Goal: Task Accomplishment & Management: Use online tool/utility

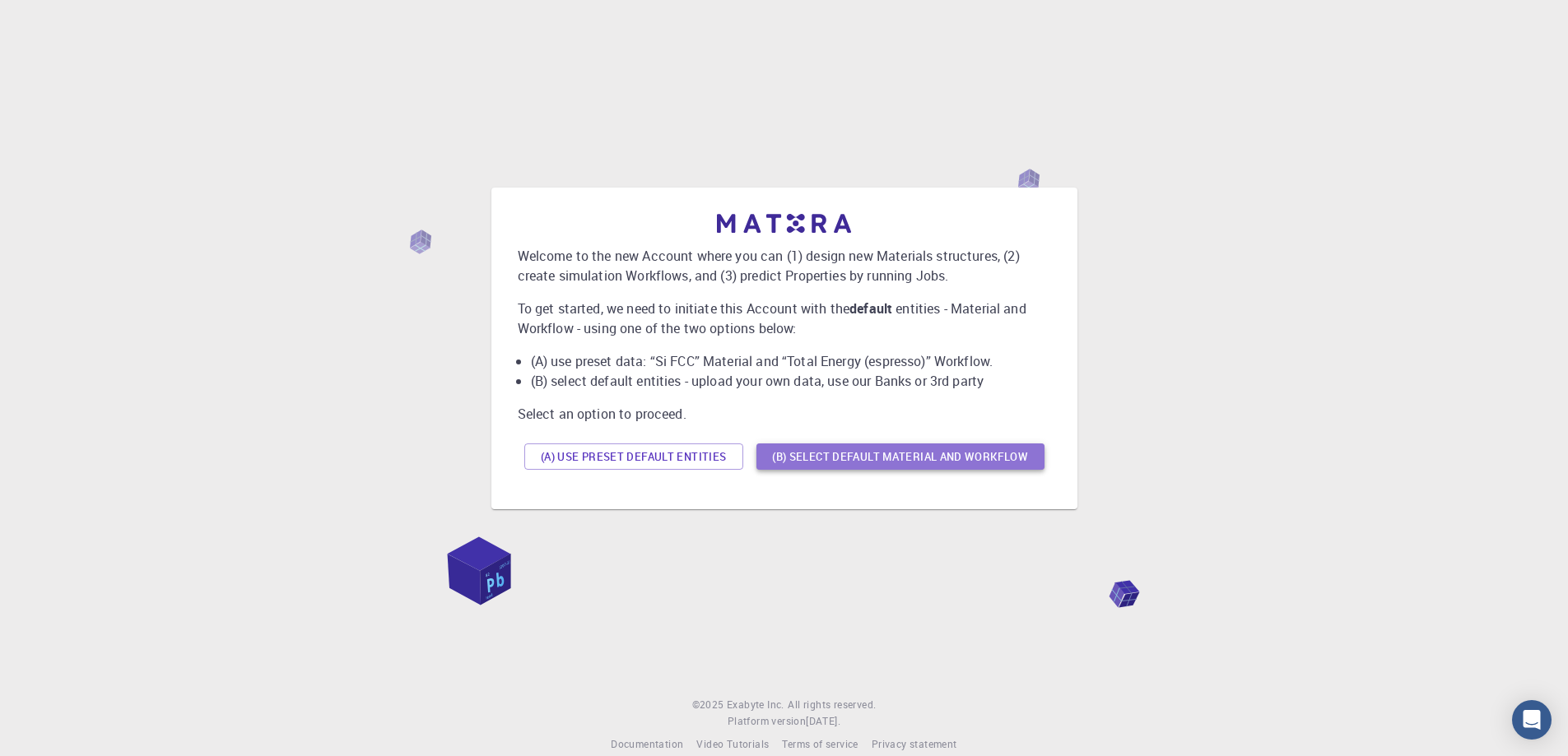
click at [912, 455] on button "(B) Select default material and workflow" at bounding box center [900, 457] width 288 height 27
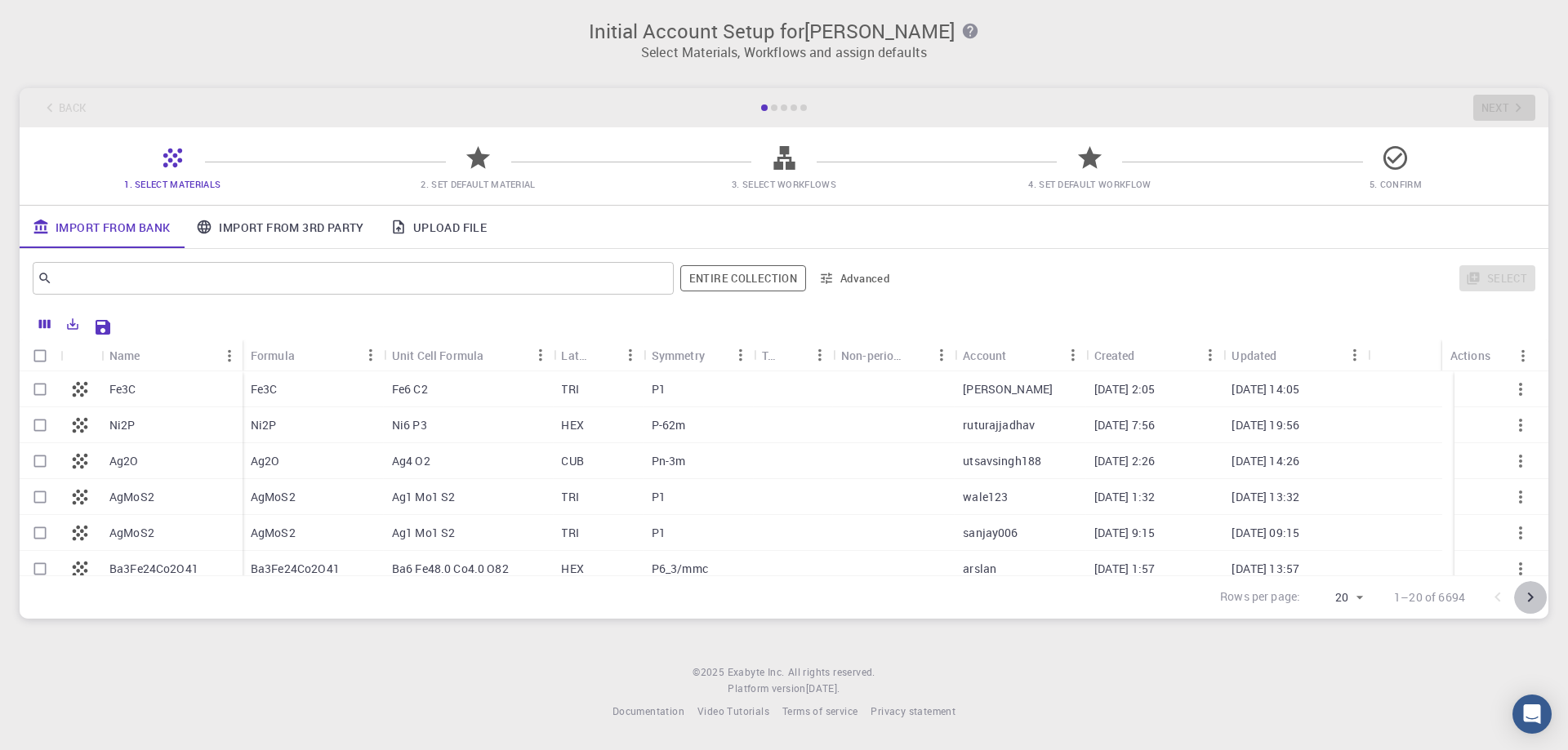
click at [1531, 596] on icon "Go to next page" at bounding box center [1531, 597] width 5 height 10
click at [1495, 595] on icon "Go to previous page" at bounding box center [1497, 597] width 19 height 19
click at [122, 388] on p "Fe3C" at bounding box center [122, 389] width 26 height 16
checkbox input "true"
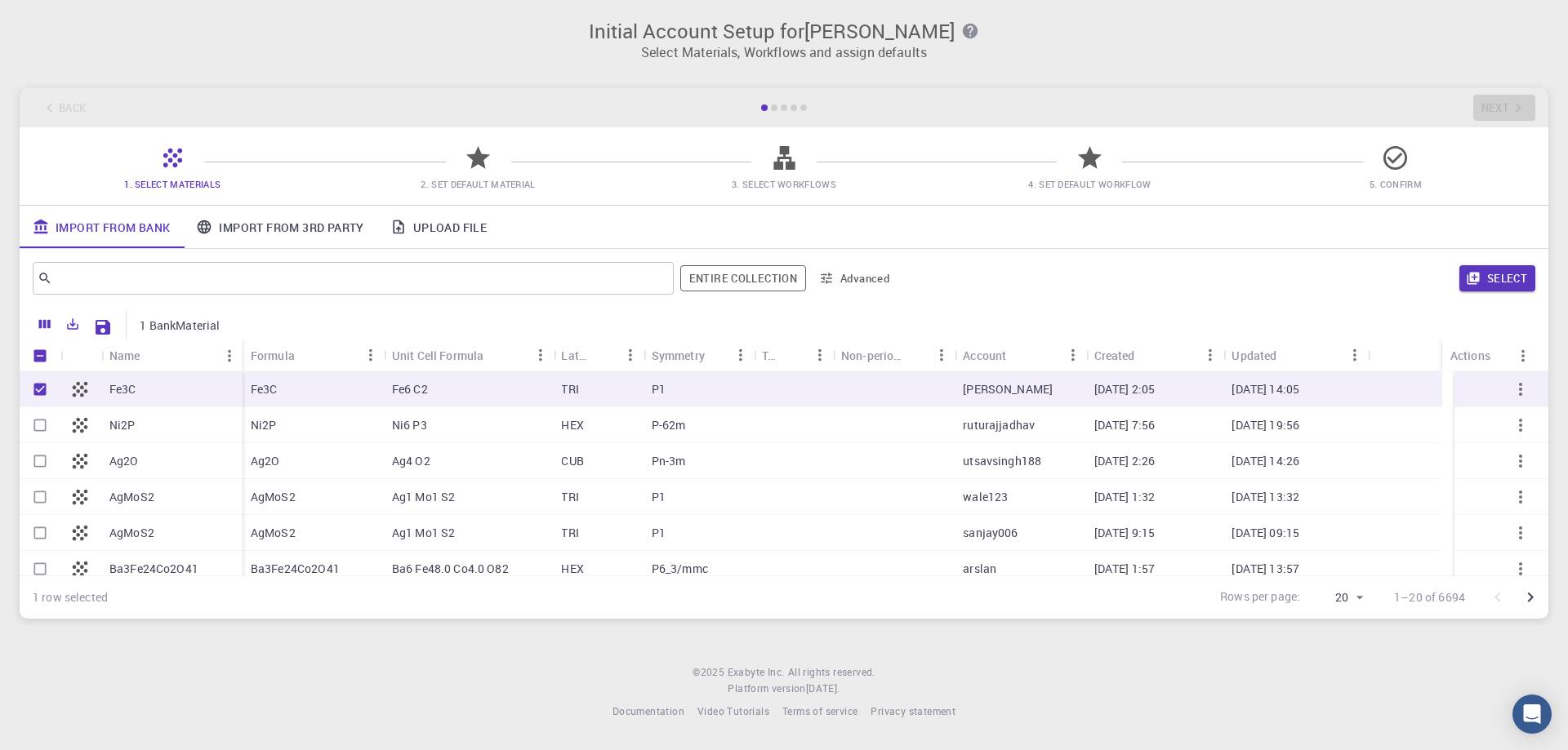
click at [119, 383] on p "Fe3C" at bounding box center [122, 389] width 26 height 16
checkbox input "false"
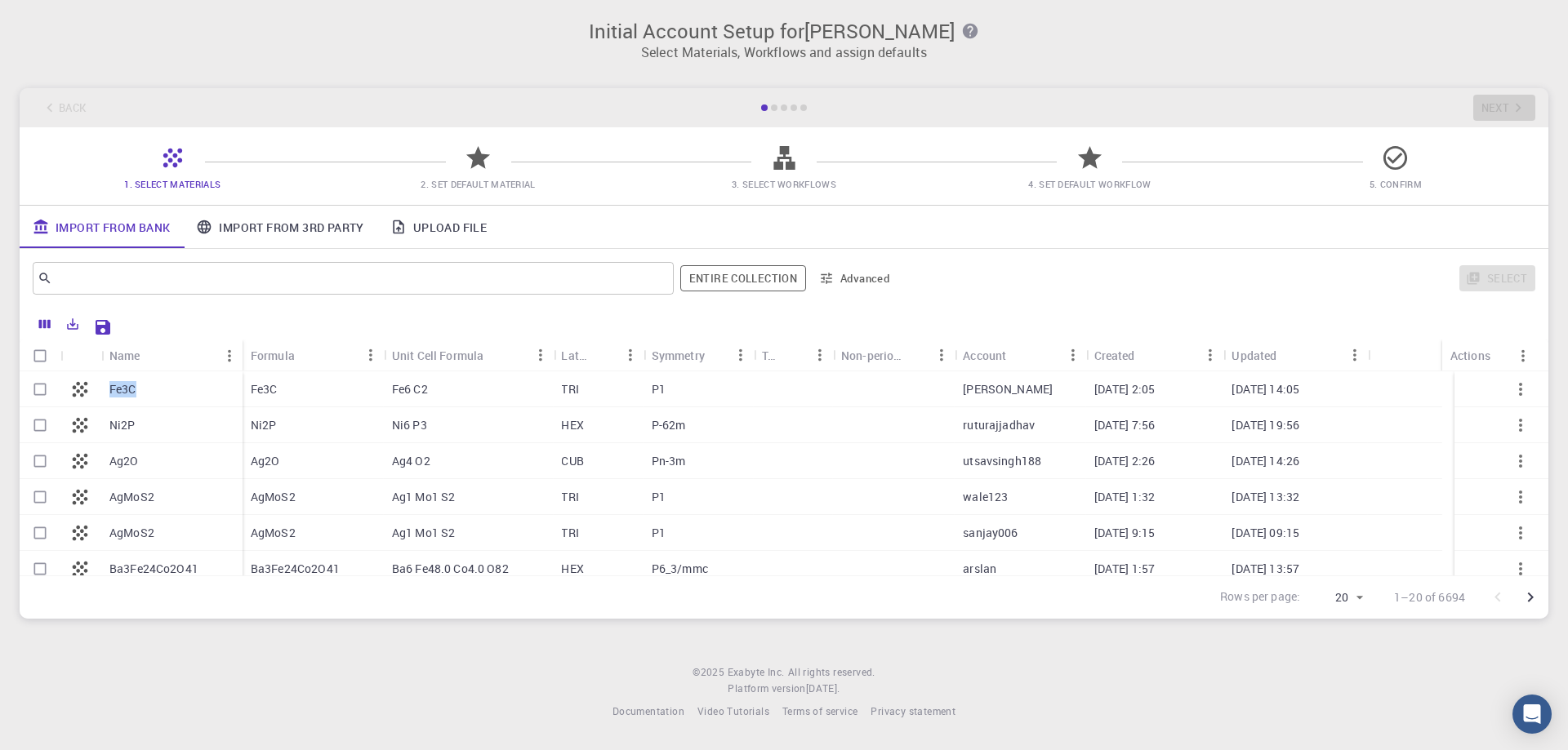
click at [119, 383] on p "Fe3C" at bounding box center [122, 389] width 26 height 16
checkbox input "true"
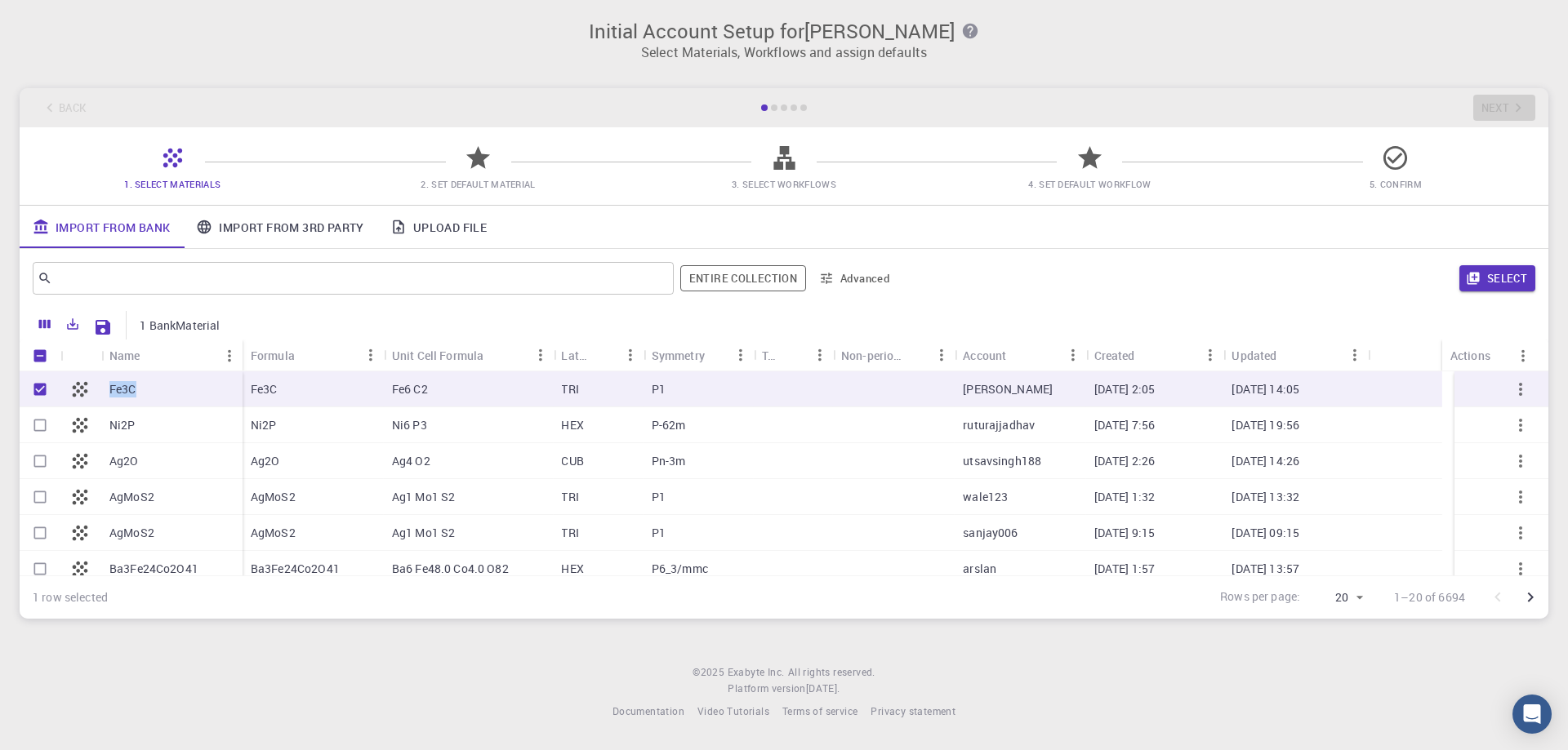
click at [119, 383] on p "Fe3C" at bounding box center [122, 389] width 26 height 16
checkbox input "false"
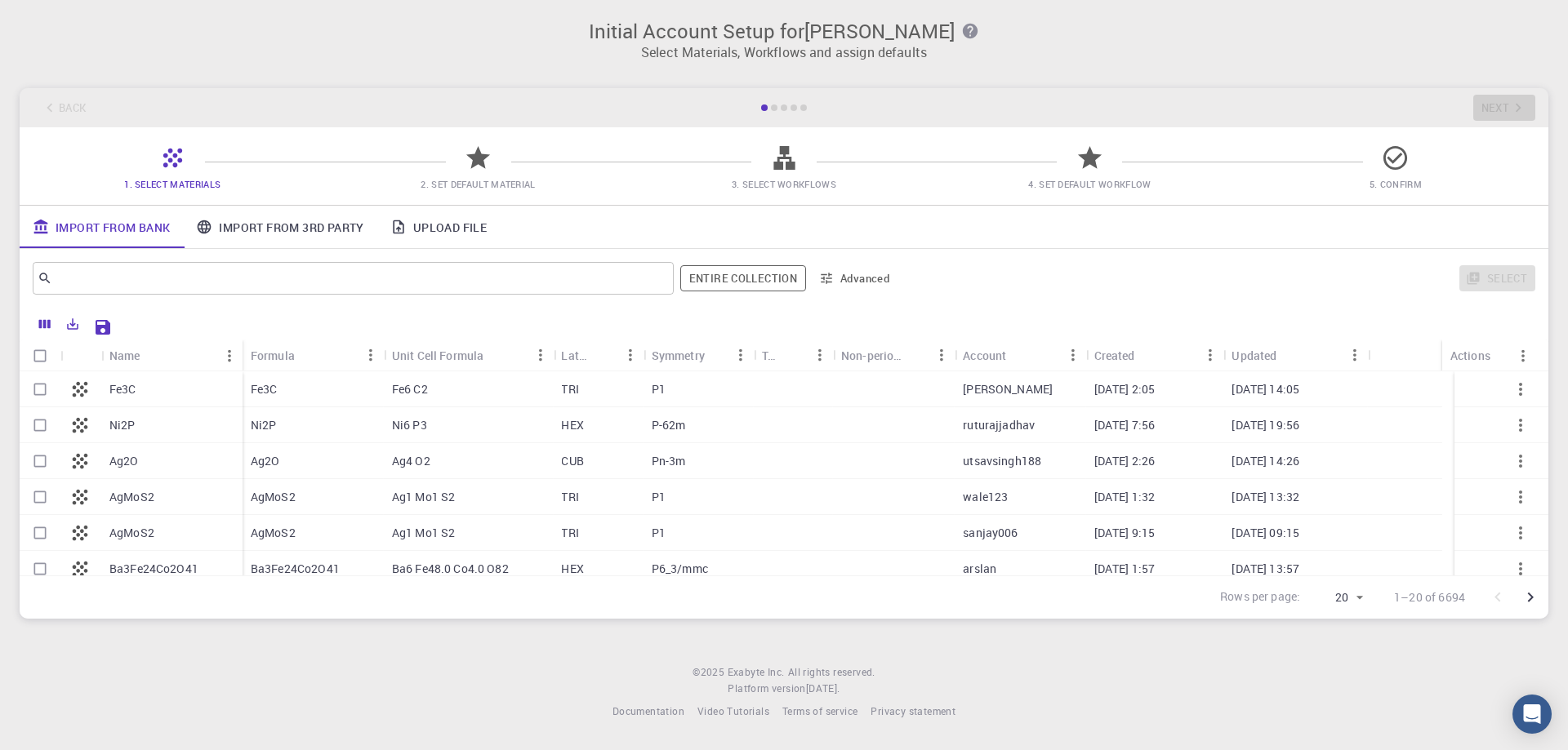
click at [119, 383] on p "Fe3C" at bounding box center [122, 389] width 26 height 16
checkbox input "true"
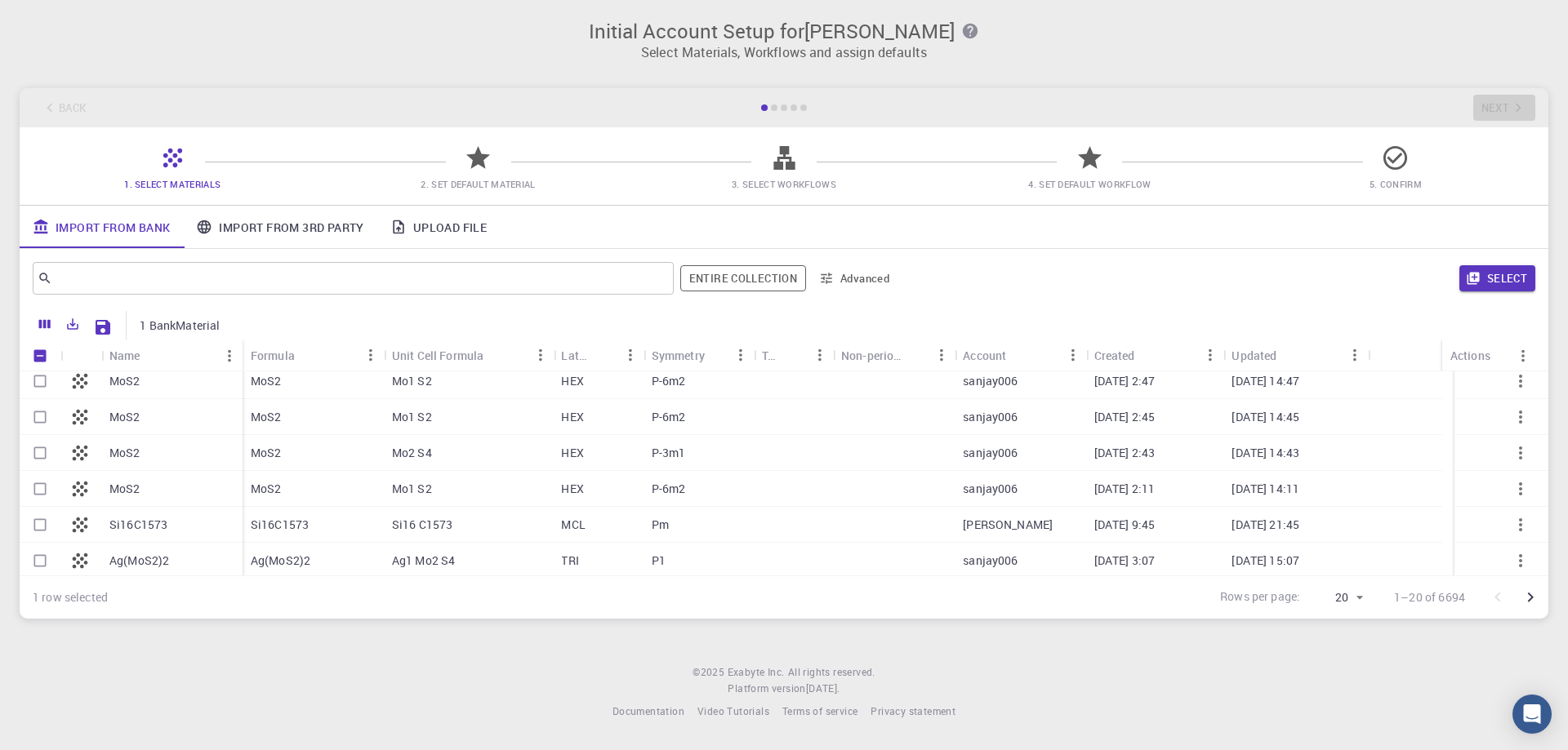
scroll to position [514, 0]
click at [35, 449] on input "Select row" at bounding box center [40, 449] width 31 height 31
checkbox input "true"
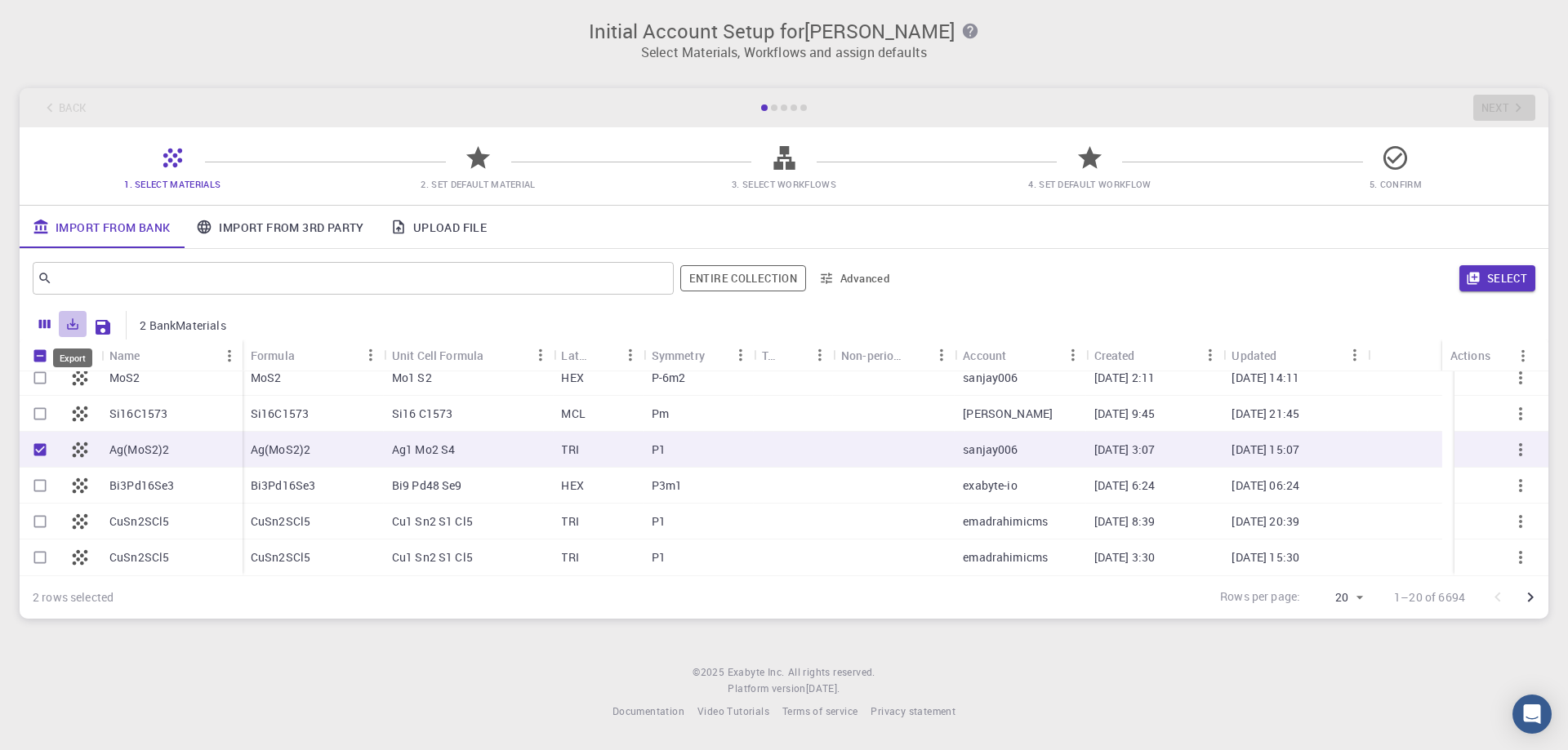
click at [73, 324] on icon "Export" at bounding box center [73, 324] width 12 height 12
click at [108, 413] on li "Print" at bounding box center [128, 417] width 139 height 29
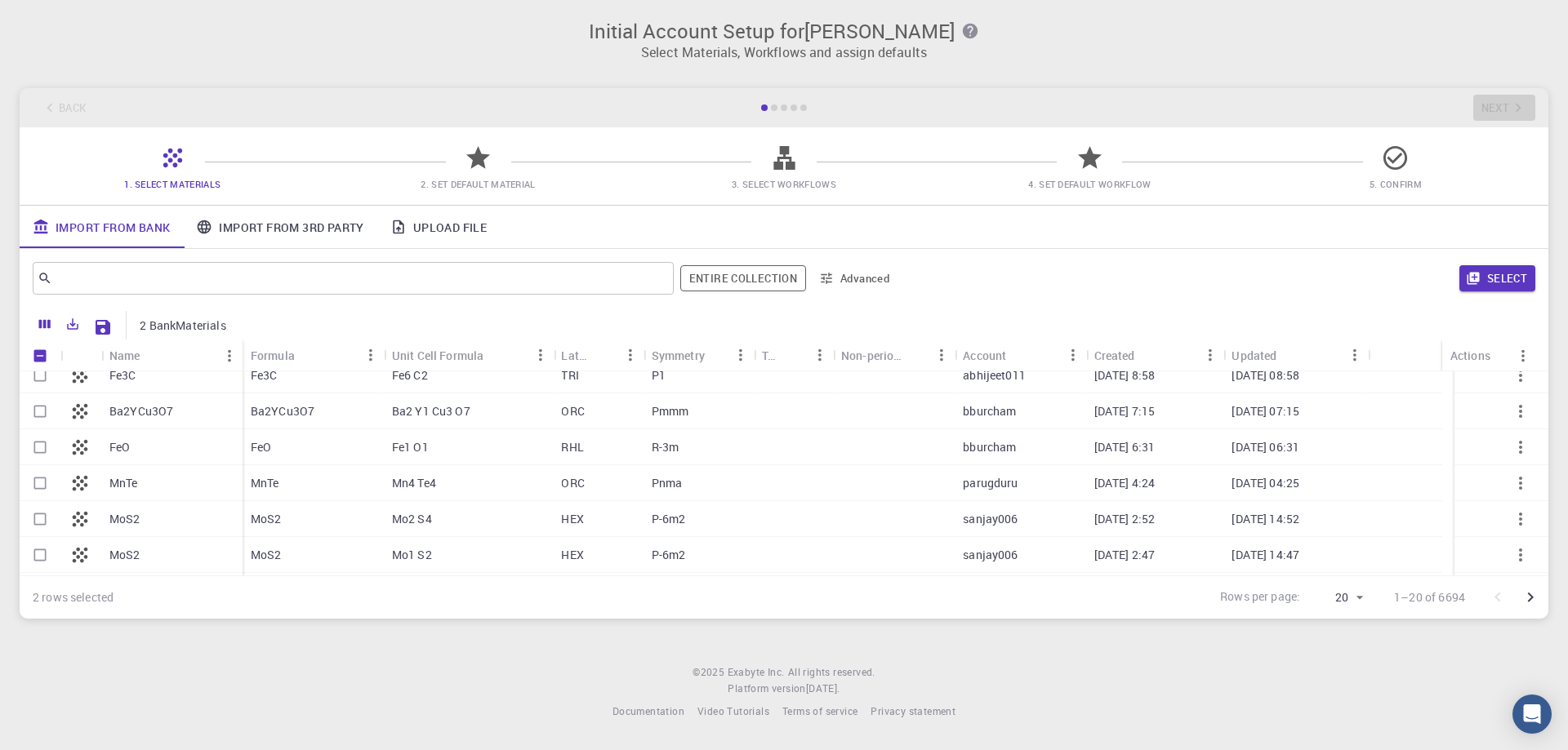
scroll to position [245, 0]
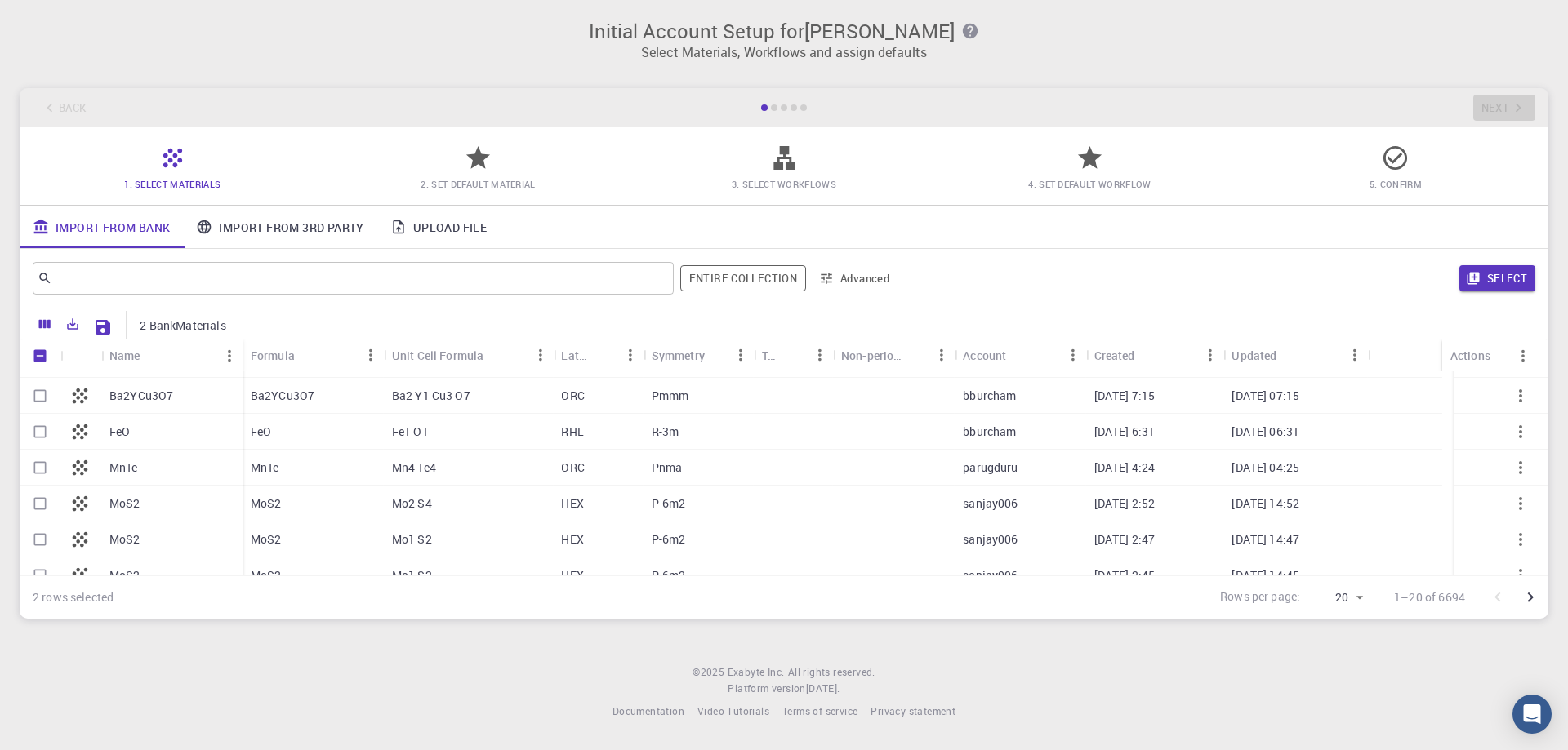
click at [38, 434] on input "Select row" at bounding box center [40, 432] width 31 height 31
checkbox input "true"
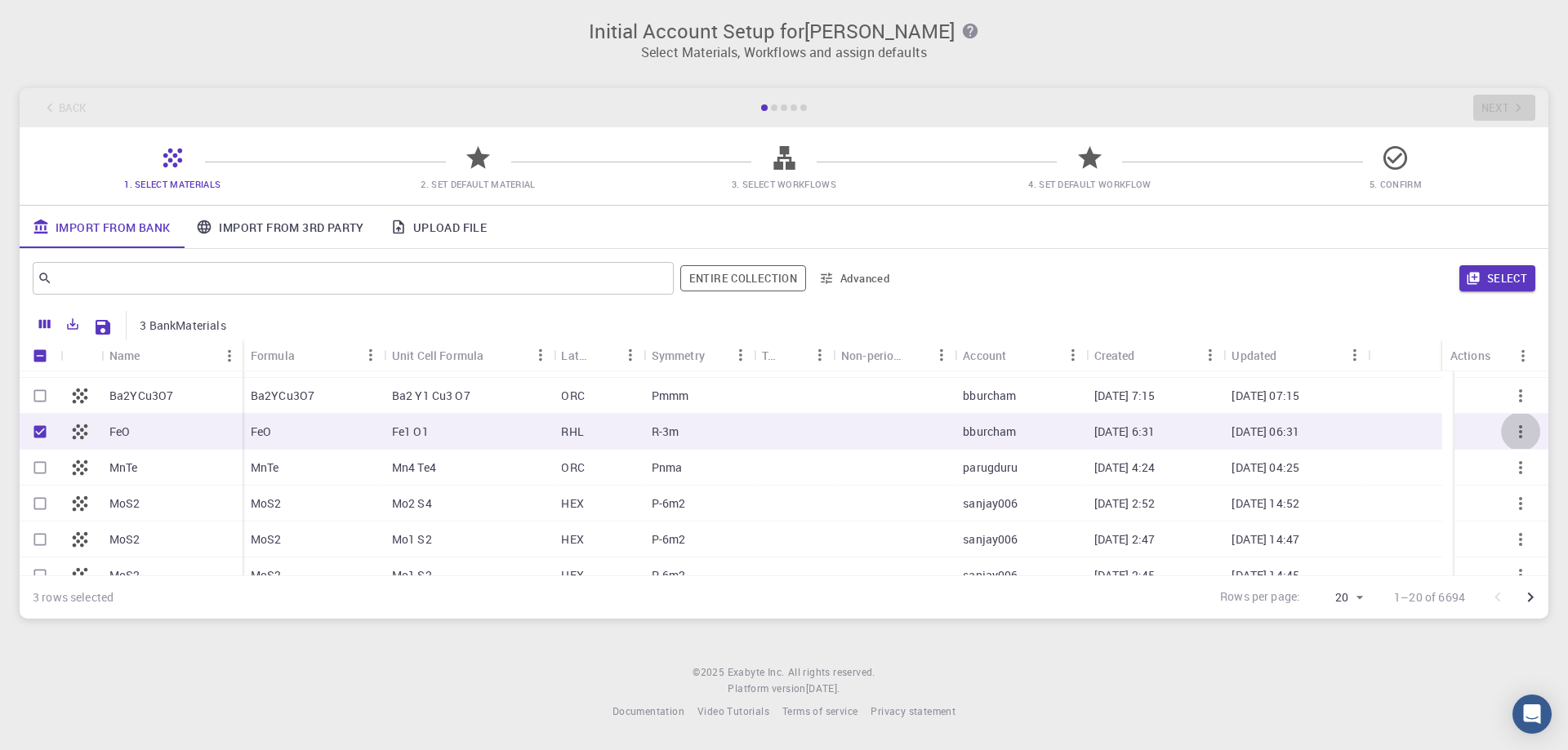
click at [1510, 428] on icon "button" at bounding box center [1520, 431] width 19 height 19
click at [1510, 430] on icon "button" at bounding box center [1520, 431] width 19 height 19
click at [1510, 393] on icon "button" at bounding box center [1520, 396] width 19 height 19
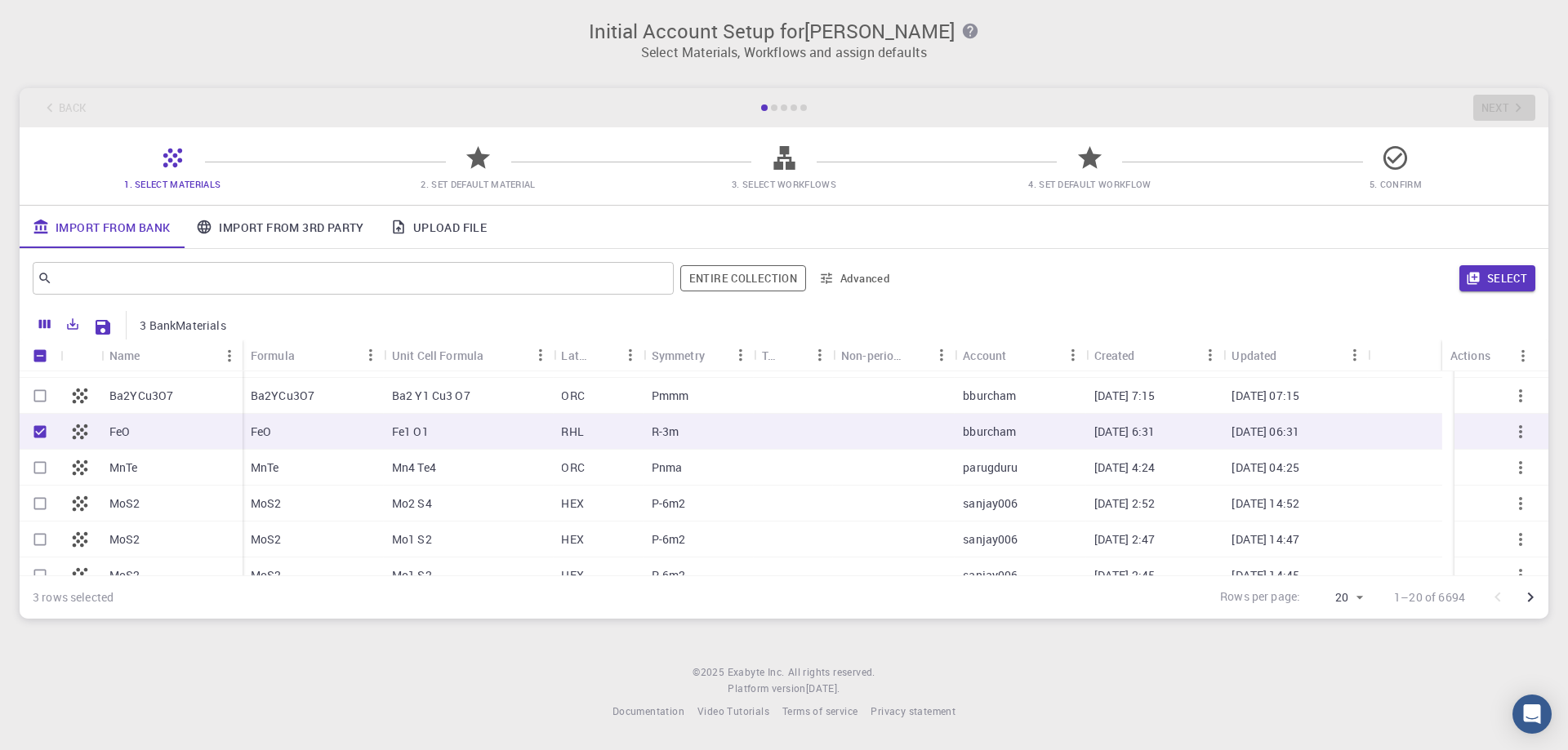
click at [1510, 393] on icon "button" at bounding box center [1520, 396] width 19 height 19
click at [1521, 600] on icon "Go to next page" at bounding box center [1530, 597] width 19 height 19
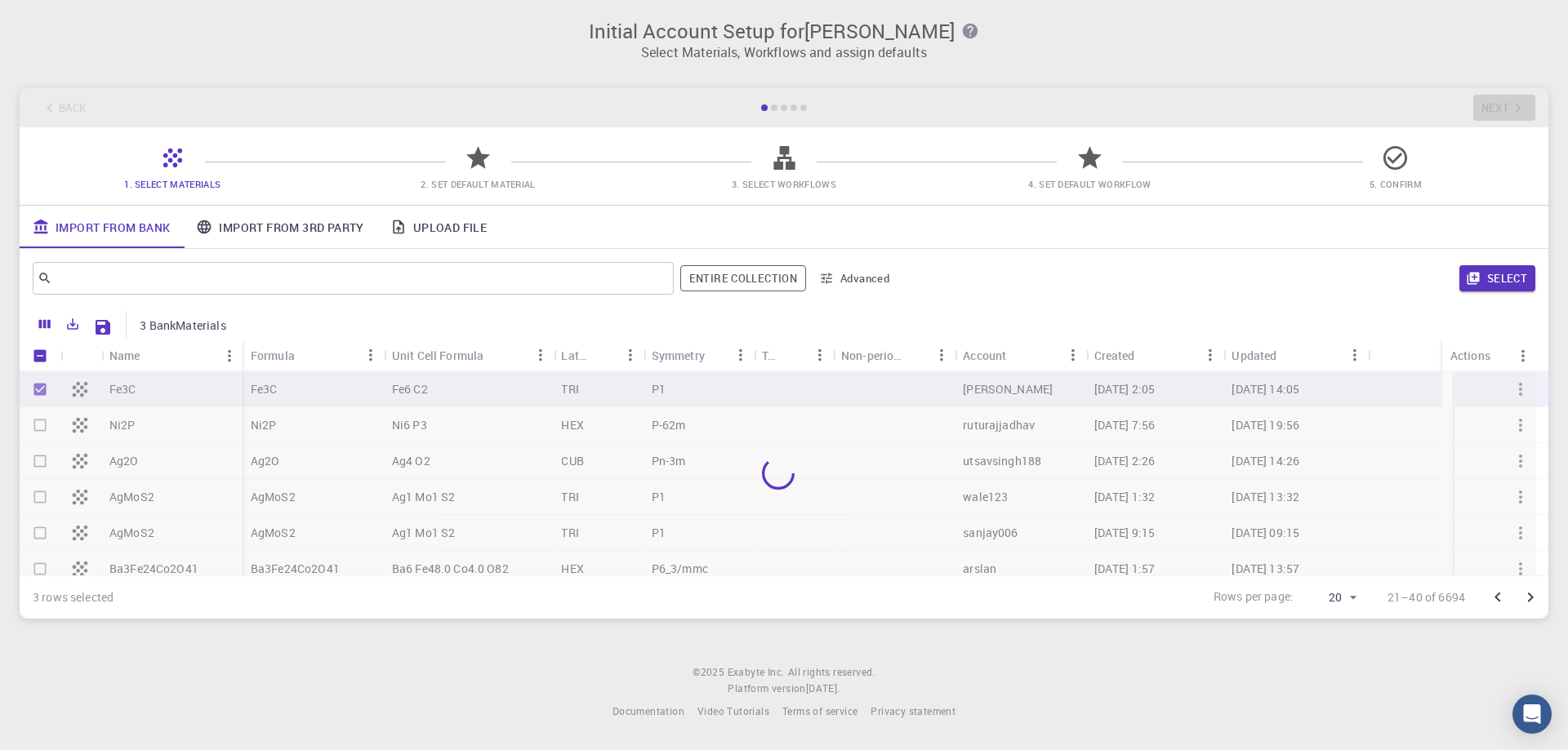
checkbox input "false"
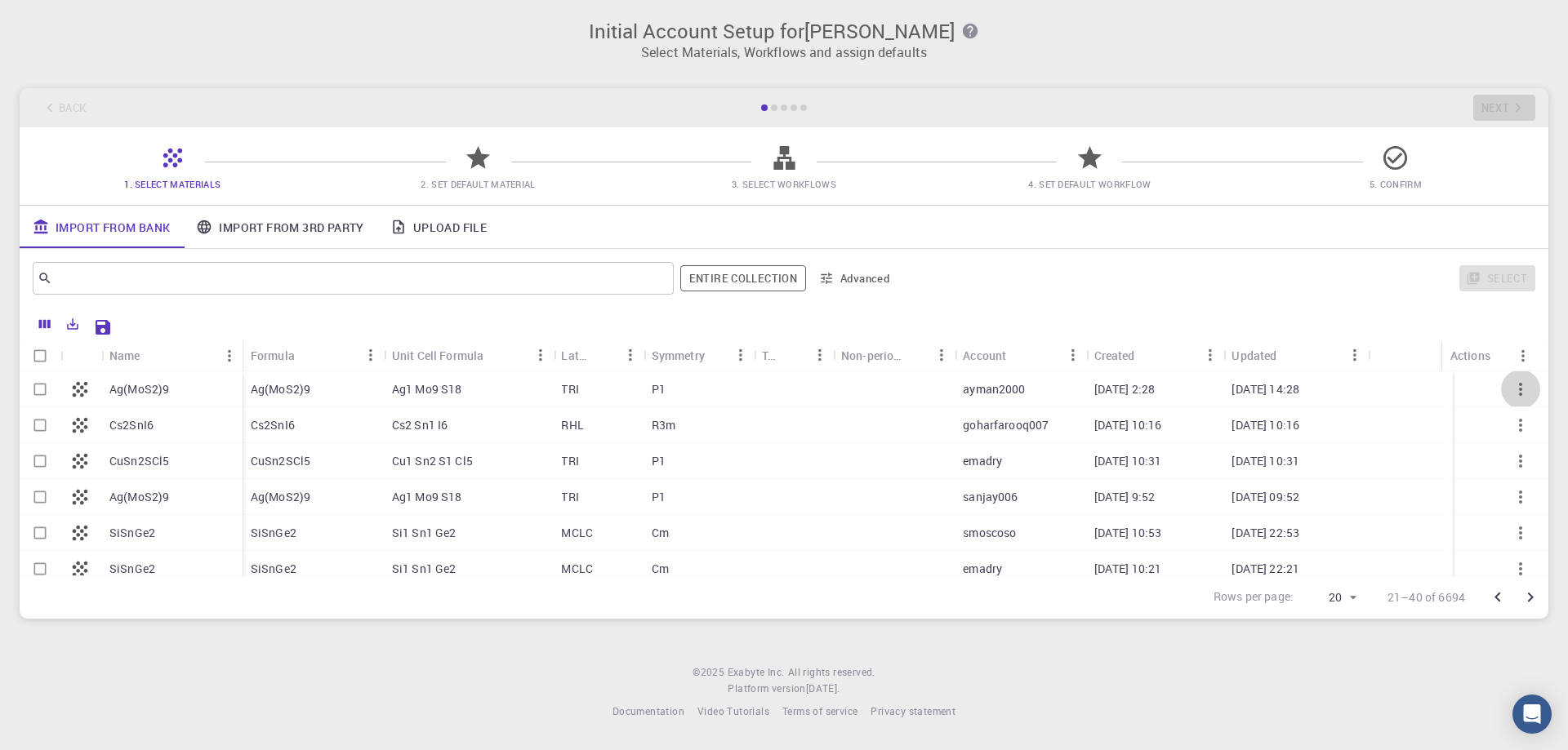
click at [1510, 387] on icon "button" at bounding box center [1520, 389] width 19 height 19
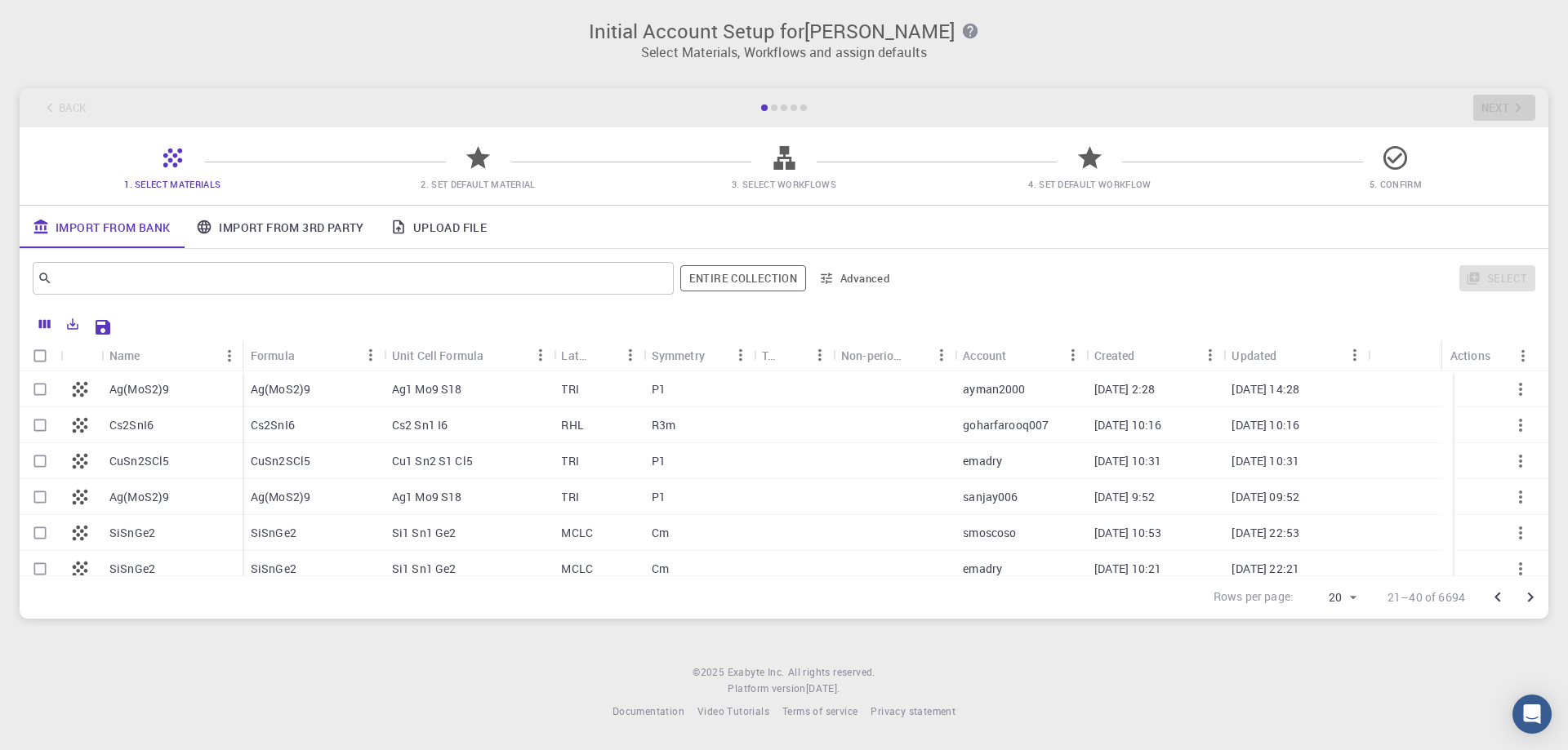
click at [42, 386] on input "Select row" at bounding box center [40, 389] width 31 height 31
checkbox input "true"
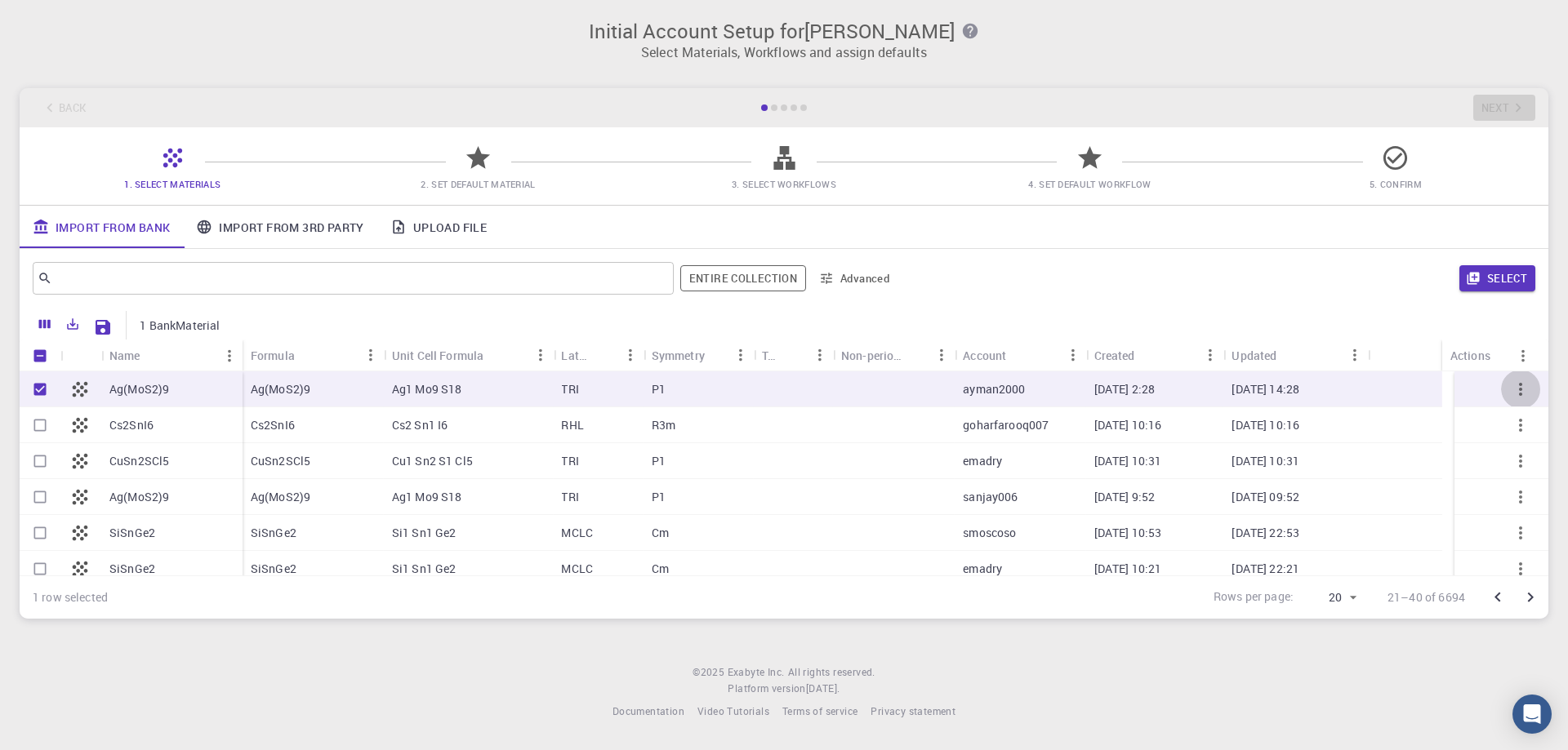
click at [1510, 390] on icon "button" at bounding box center [1520, 389] width 19 height 19
click at [1510, 381] on icon "button" at bounding box center [1520, 389] width 19 height 19
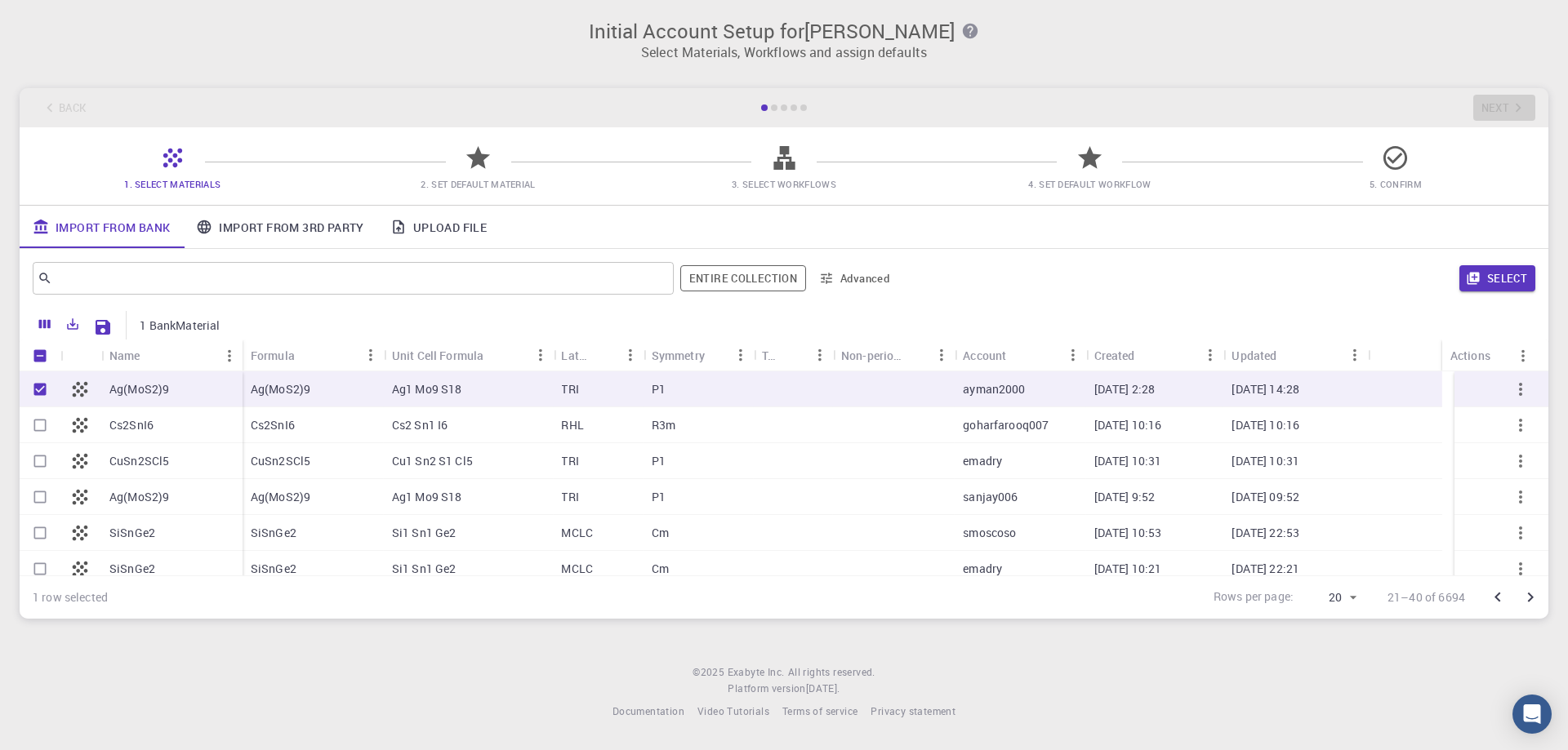
click at [1510, 381] on icon "button" at bounding box center [1520, 389] width 19 height 19
click at [48, 324] on icon "Columns" at bounding box center [45, 324] width 15 height 15
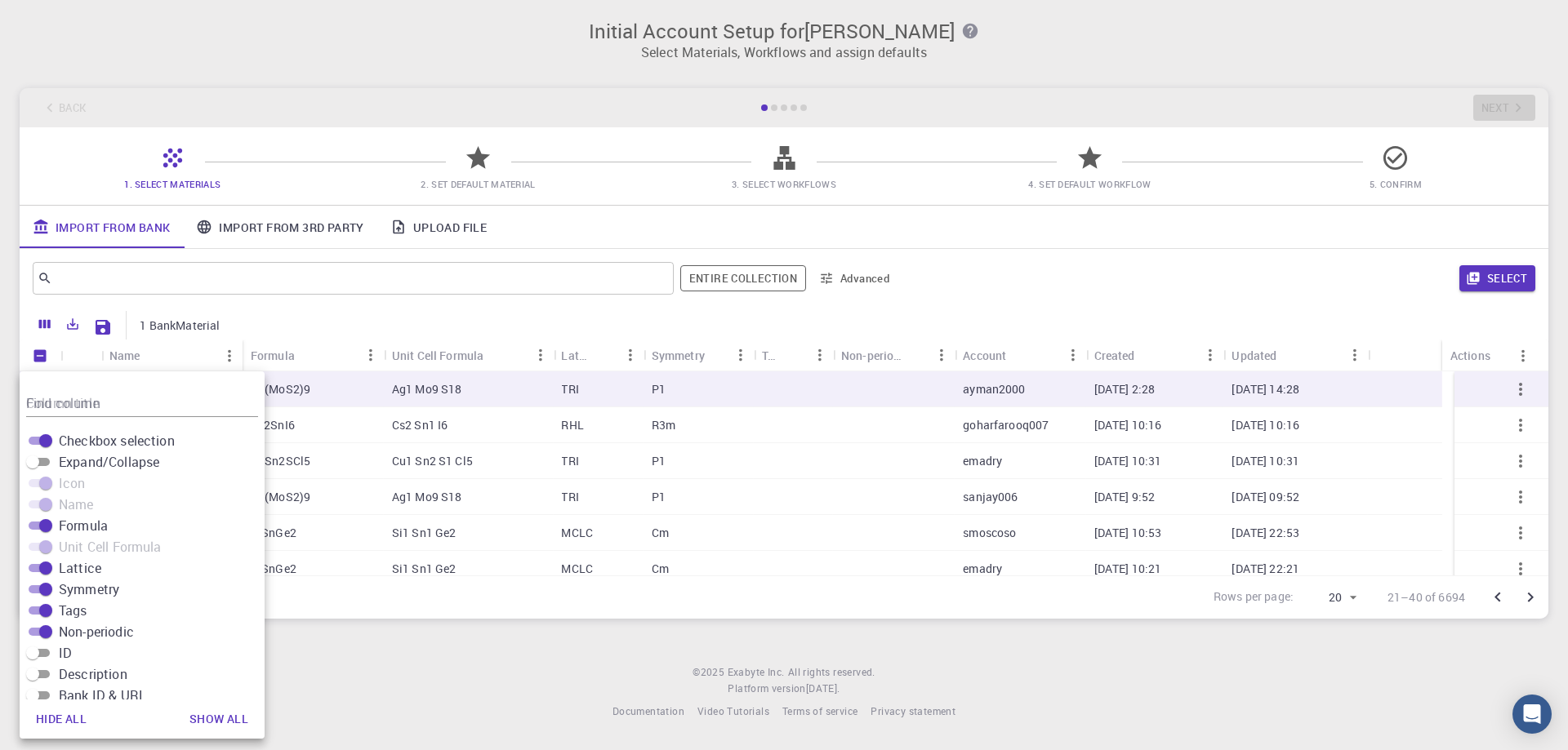
click at [83, 565] on span "Lattice" at bounding box center [79, 567] width 42 height 19
click at [75, 565] on input "Lattice" at bounding box center [46, 567] width 58 height 19
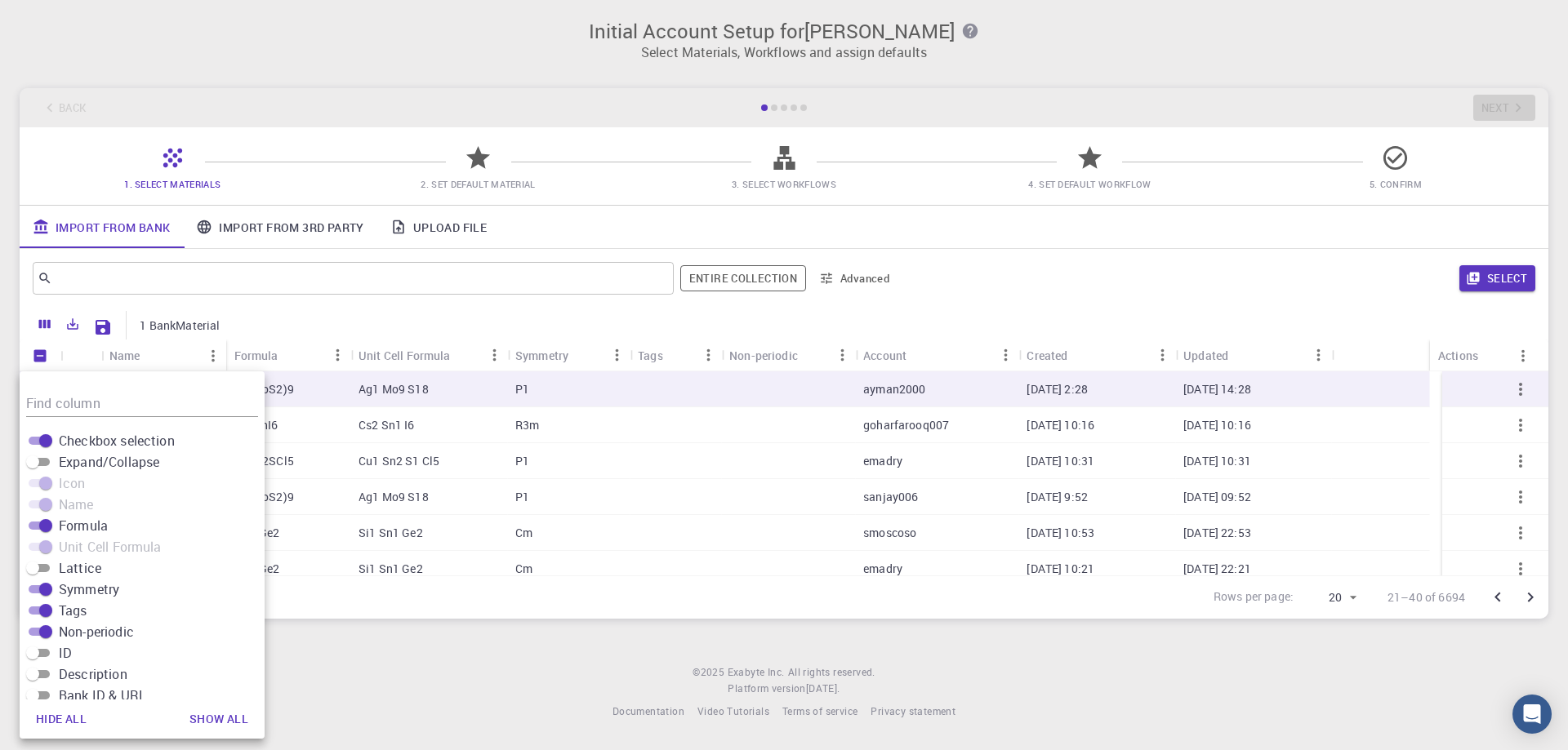
click at [43, 567] on input "Lattice" at bounding box center [33, 567] width 58 height 19
checkbox input "true"
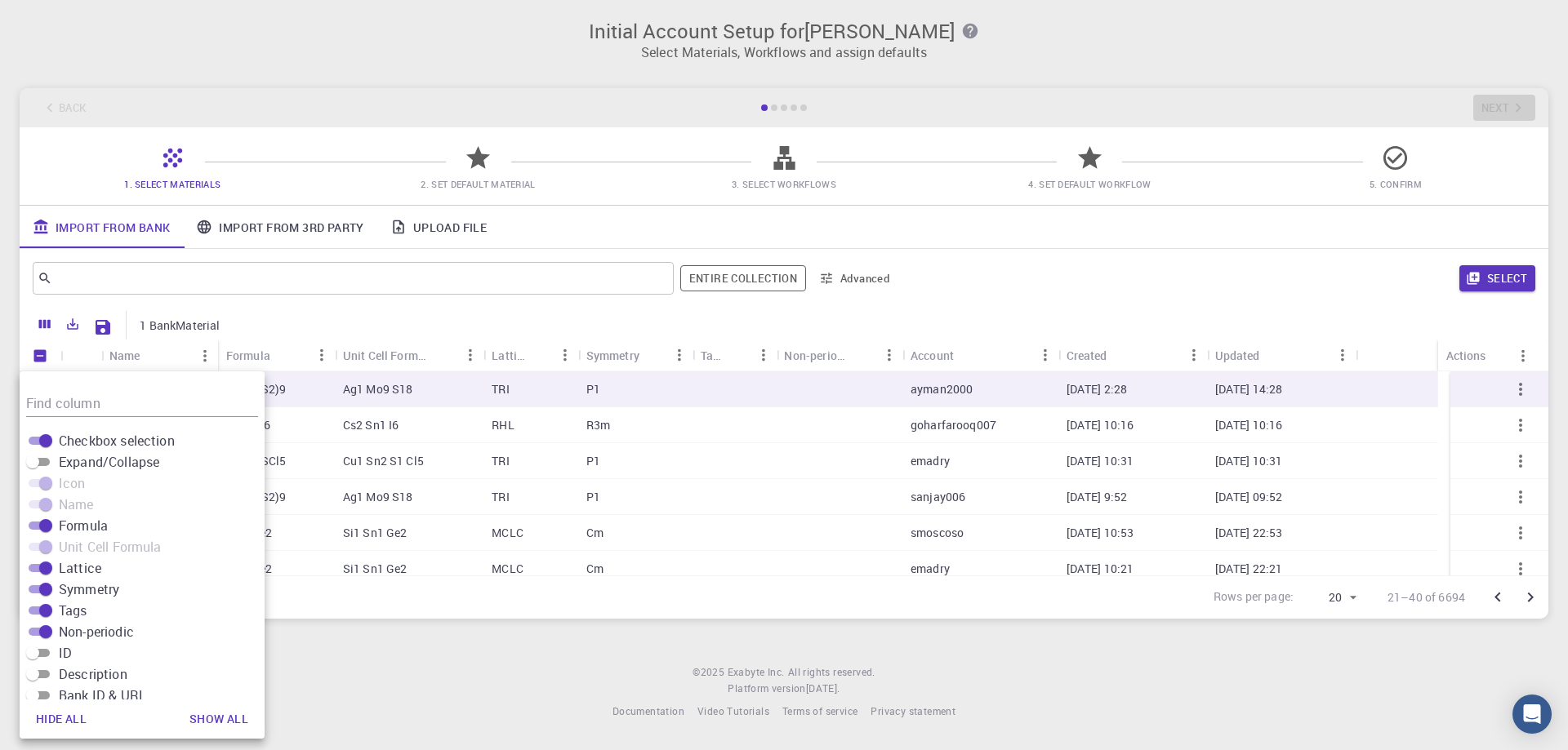
click at [29, 546] on span at bounding box center [38, 546] width 21 height 8
click at [42, 544] on span at bounding box center [38, 546] width 21 height 8
click at [48, 460] on input "Expand/Collapse" at bounding box center [33, 461] width 58 height 19
checkbox input "true"
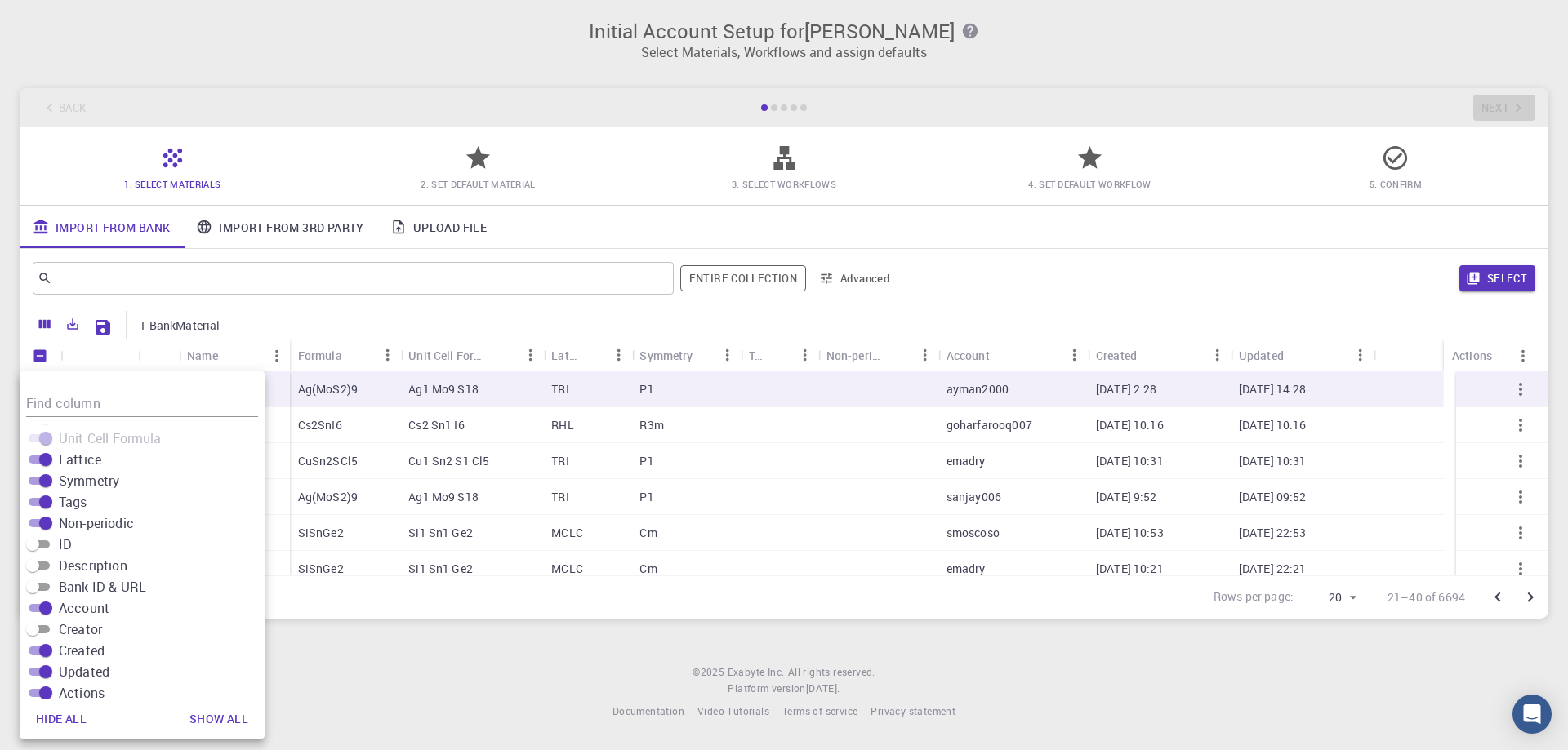
scroll to position [119, 0]
click at [43, 551] on input "Description" at bounding box center [33, 555] width 58 height 19
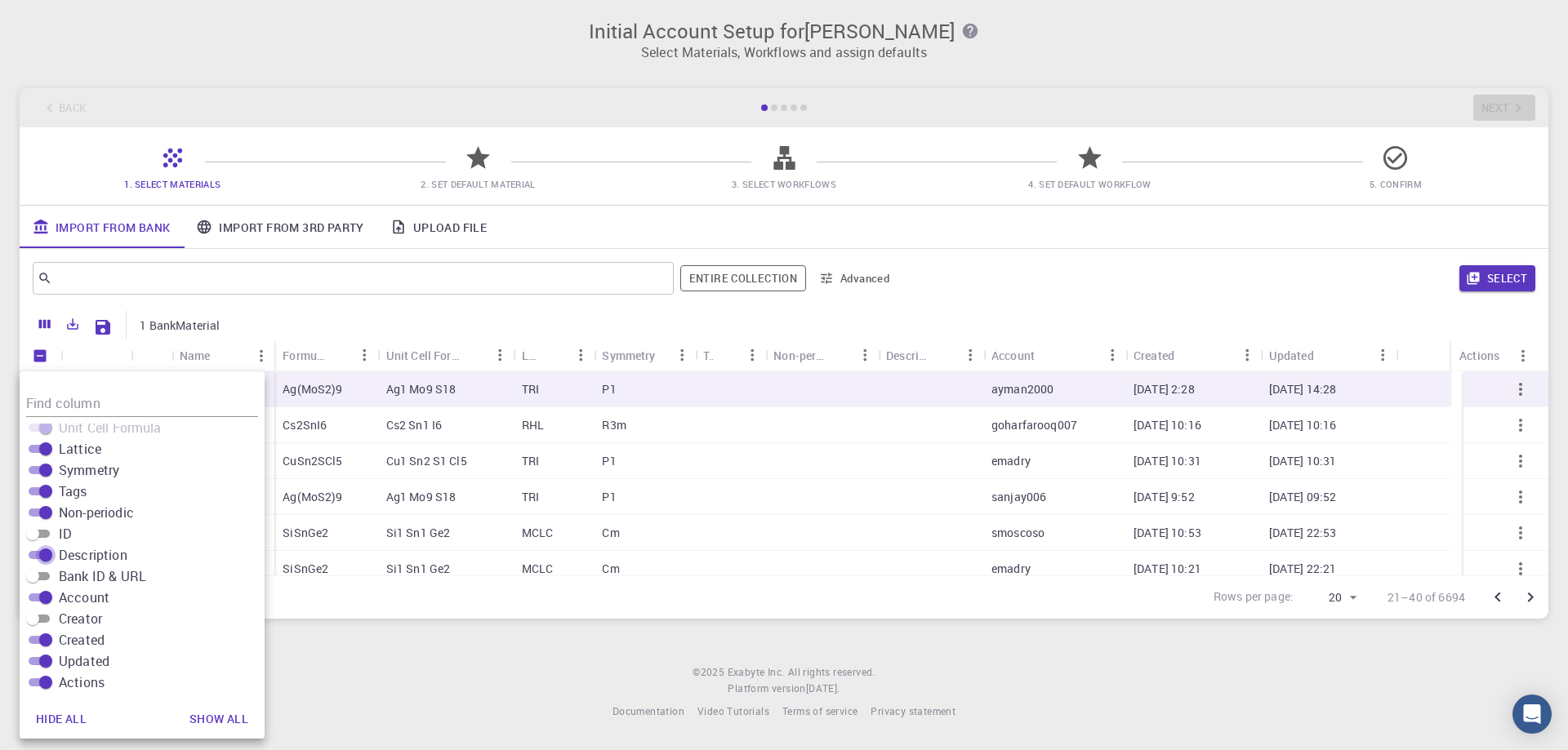
click at [33, 555] on input "Description" at bounding box center [46, 555] width 58 height 19
checkbox input "false"
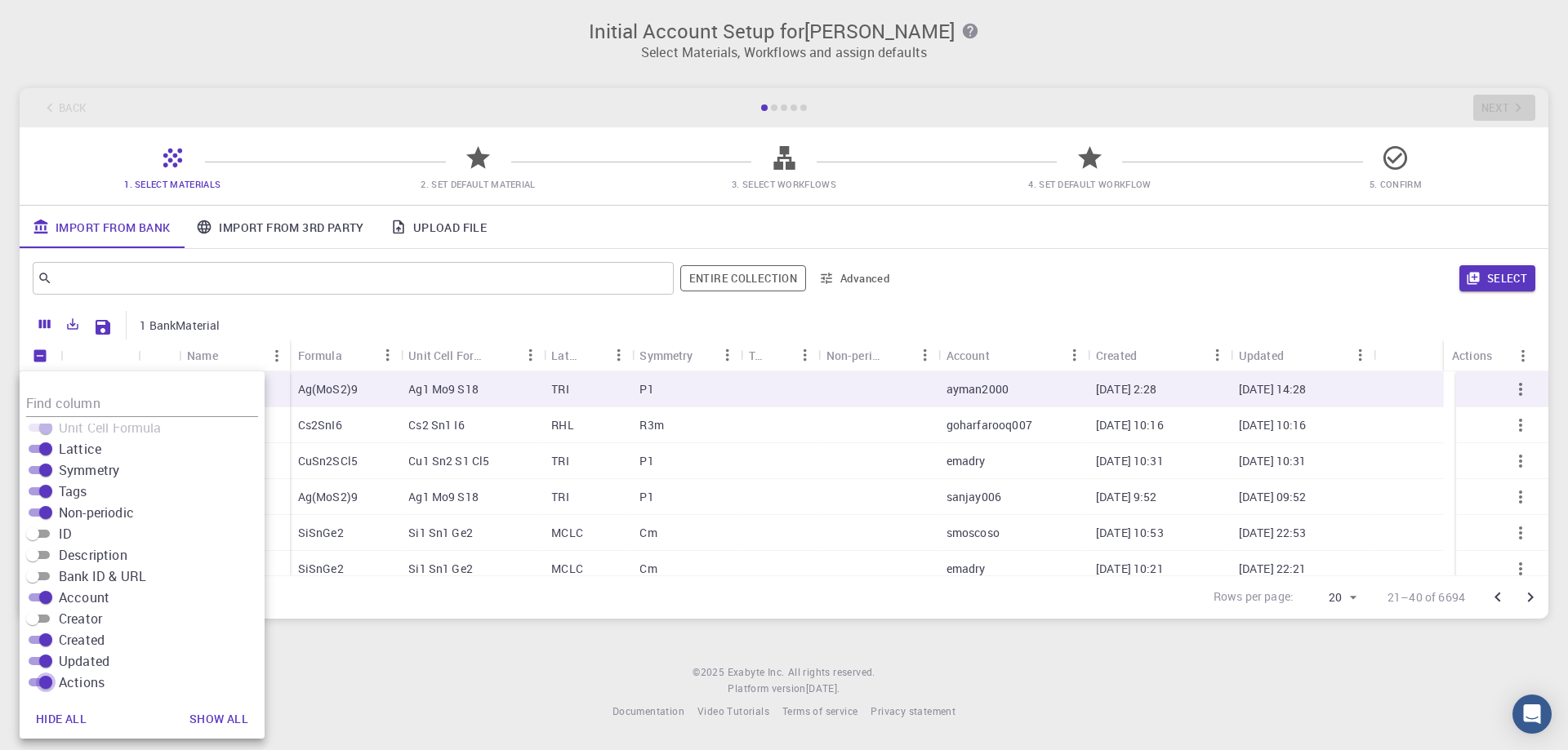
click at [33, 682] on input "Actions" at bounding box center [46, 681] width 58 height 19
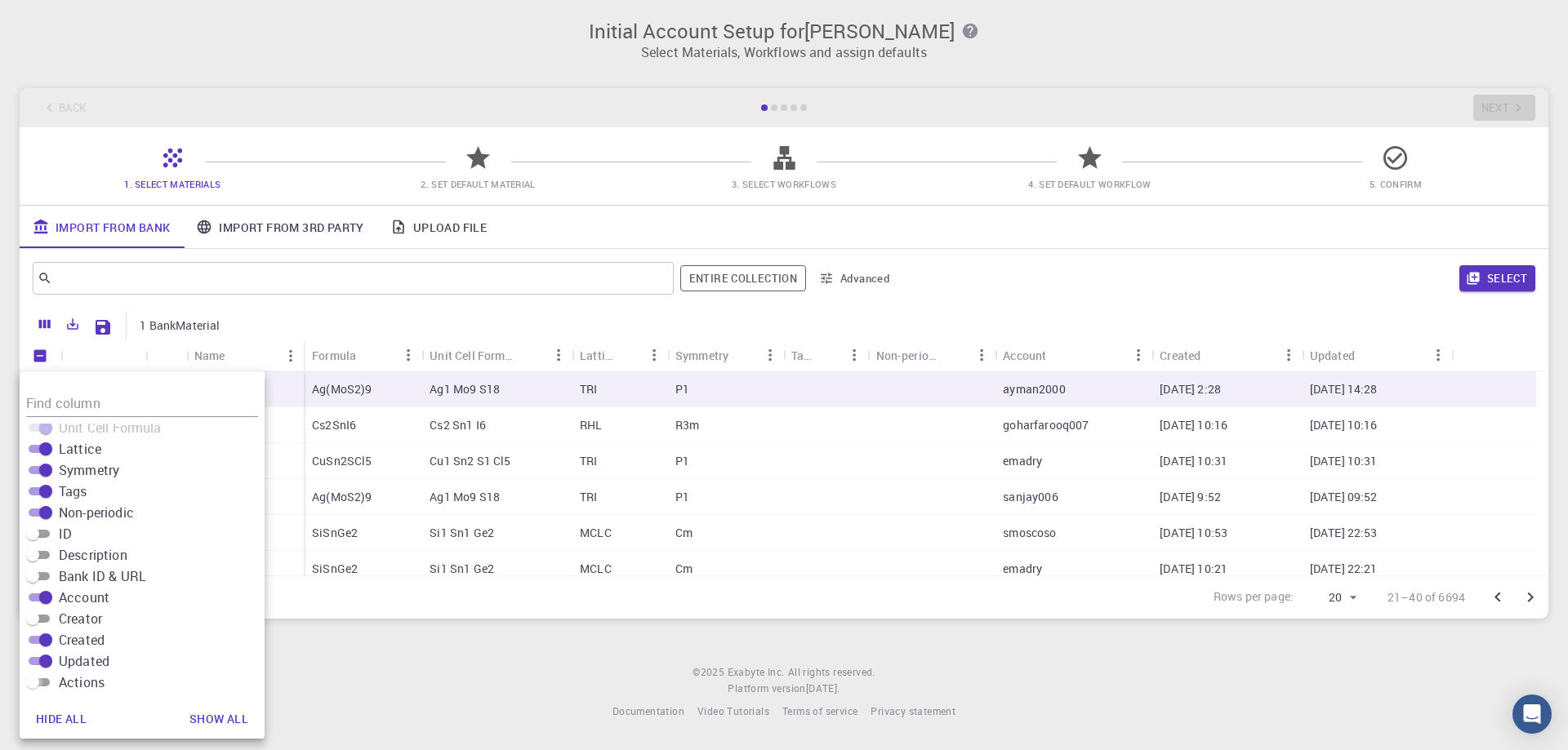
click at [47, 681] on input "Actions" at bounding box center [33, 681] width 58 height 19
checkbox input "true"
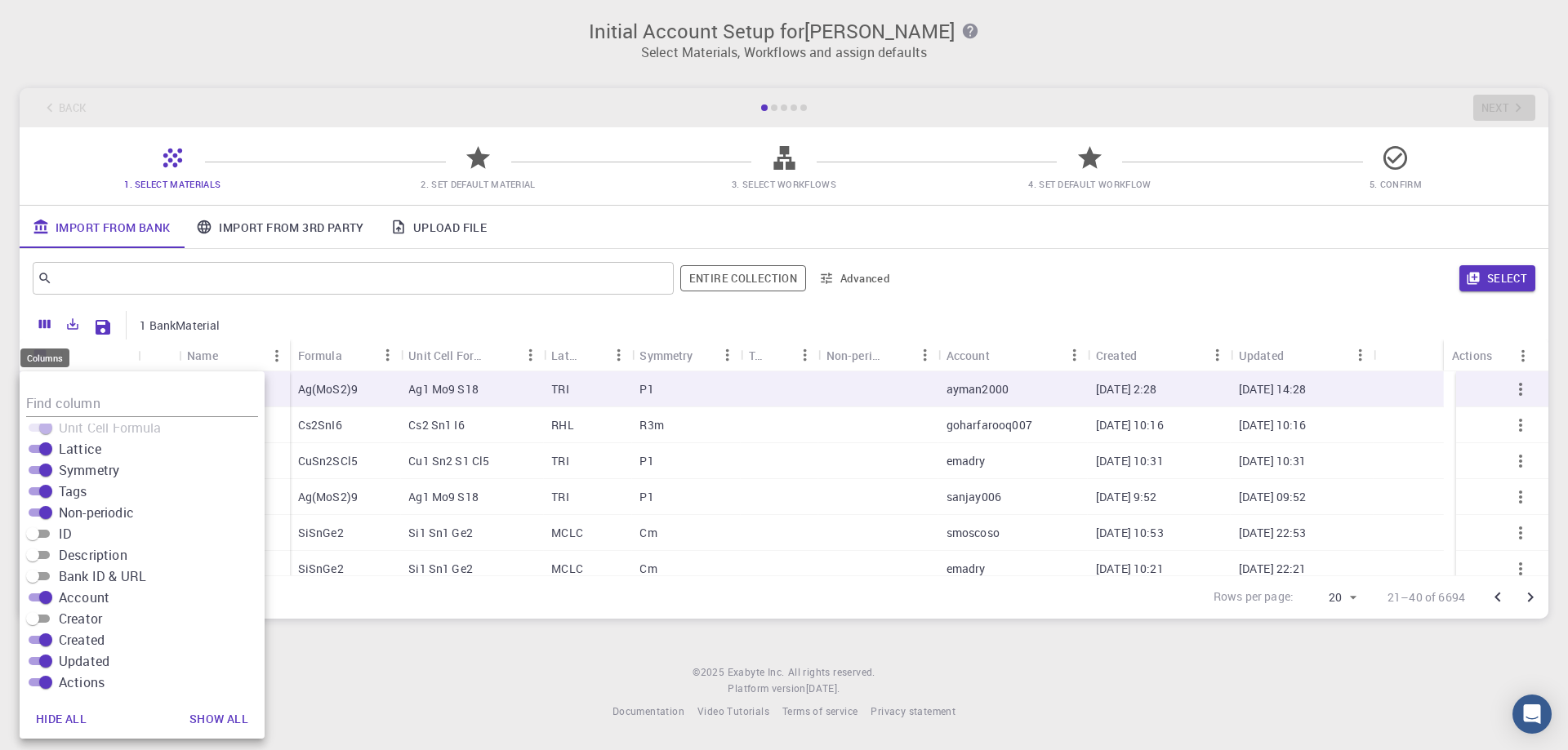
click at [45, 325] on icon "Columns" at bounding box center [45, 324] width 12 height 9
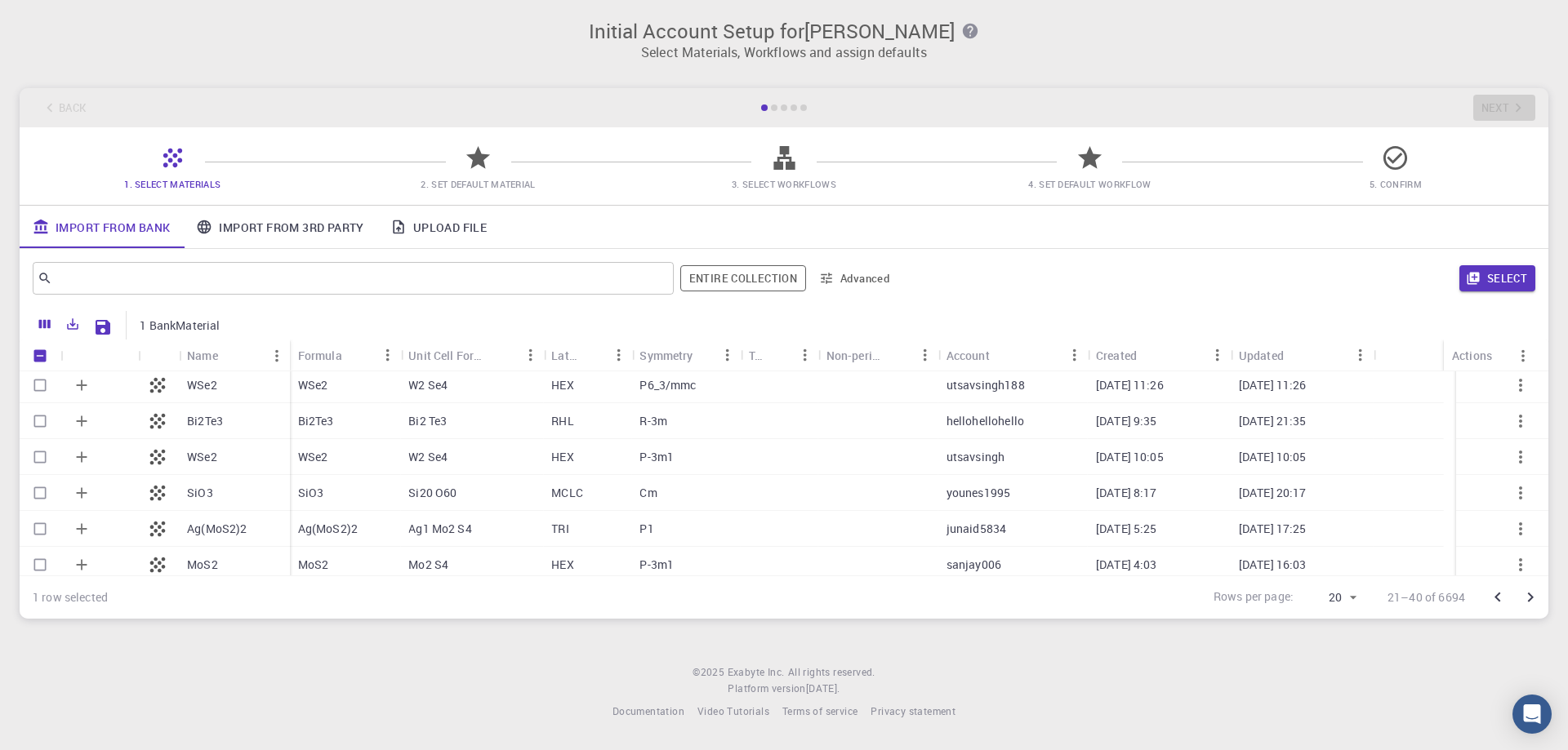
scroll to position [514, 0]
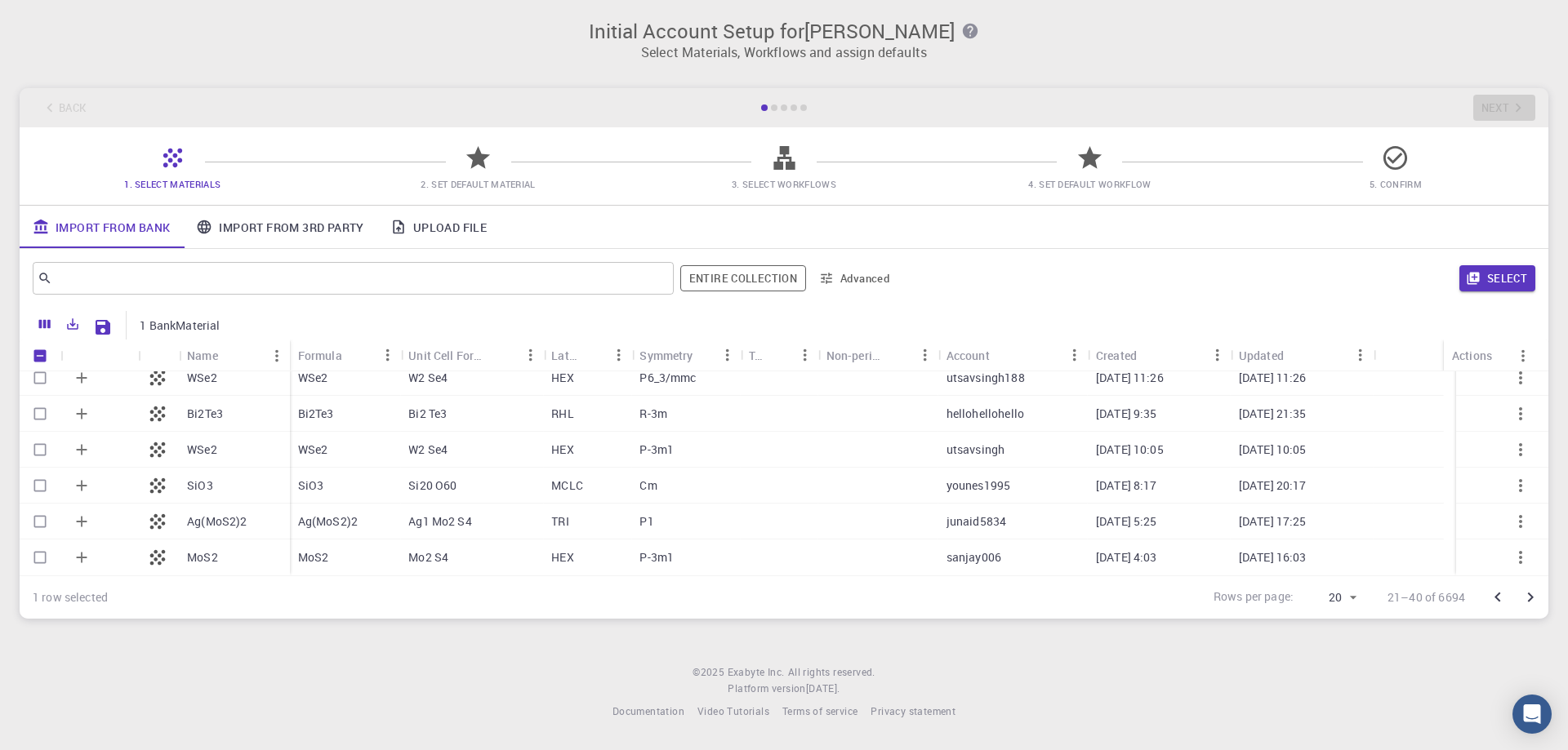
click at [773, 106] on div at bounding box center [774, 107] width 6 height 6
click at [786, 108] on div at bounding box center [783, 107] width 6 height 6
click at [314, 226] on link "Import From 3rd Party" at bounding box center [280, 227] width 194 height 42
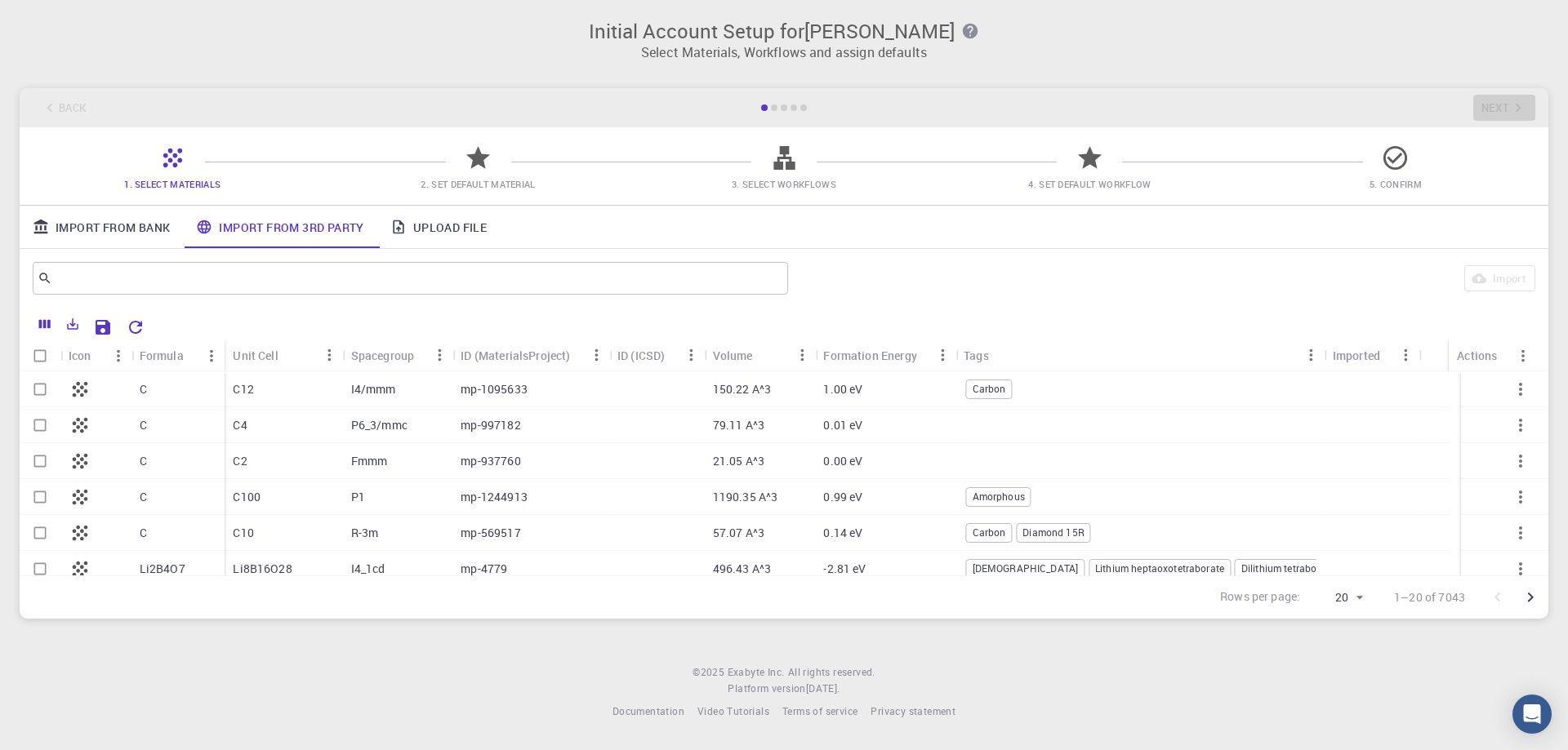
click at [989, 388] on span "Carbon" at bounding box center [989, 388] width 45 height 14
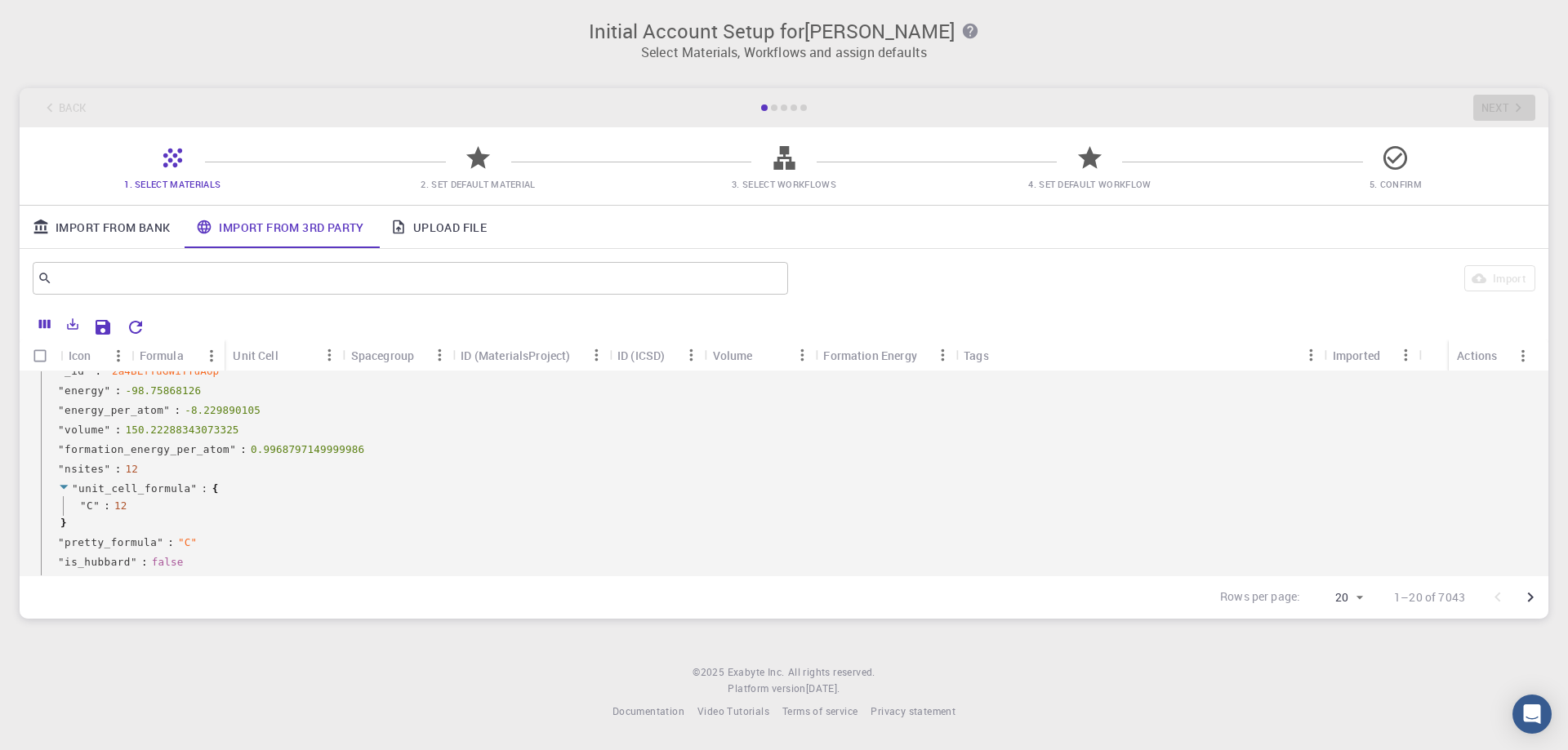
scroll to position [0, 0]
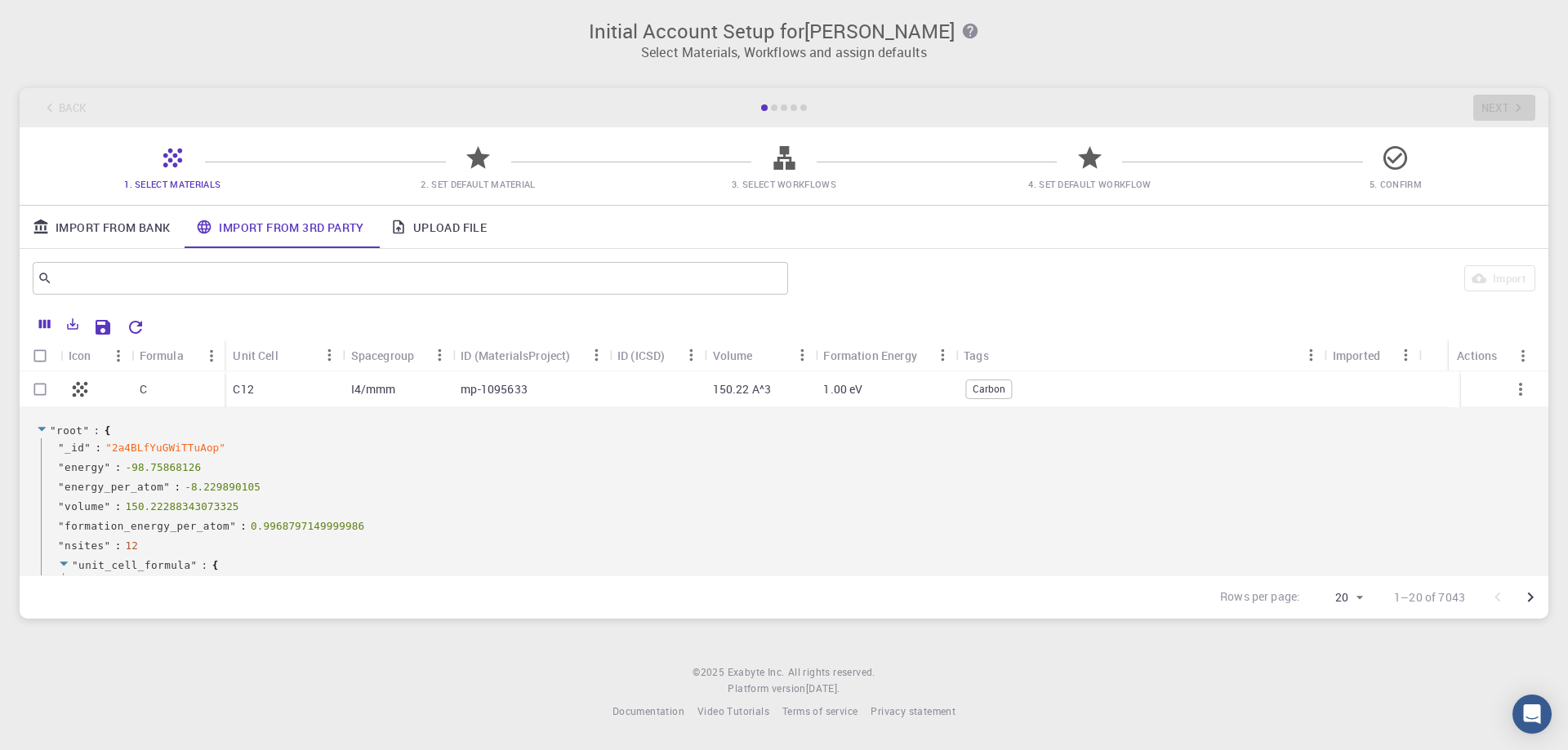
click at [988, 386] on span "Carbon" at bounding box center [989, 388] width 45 height 14
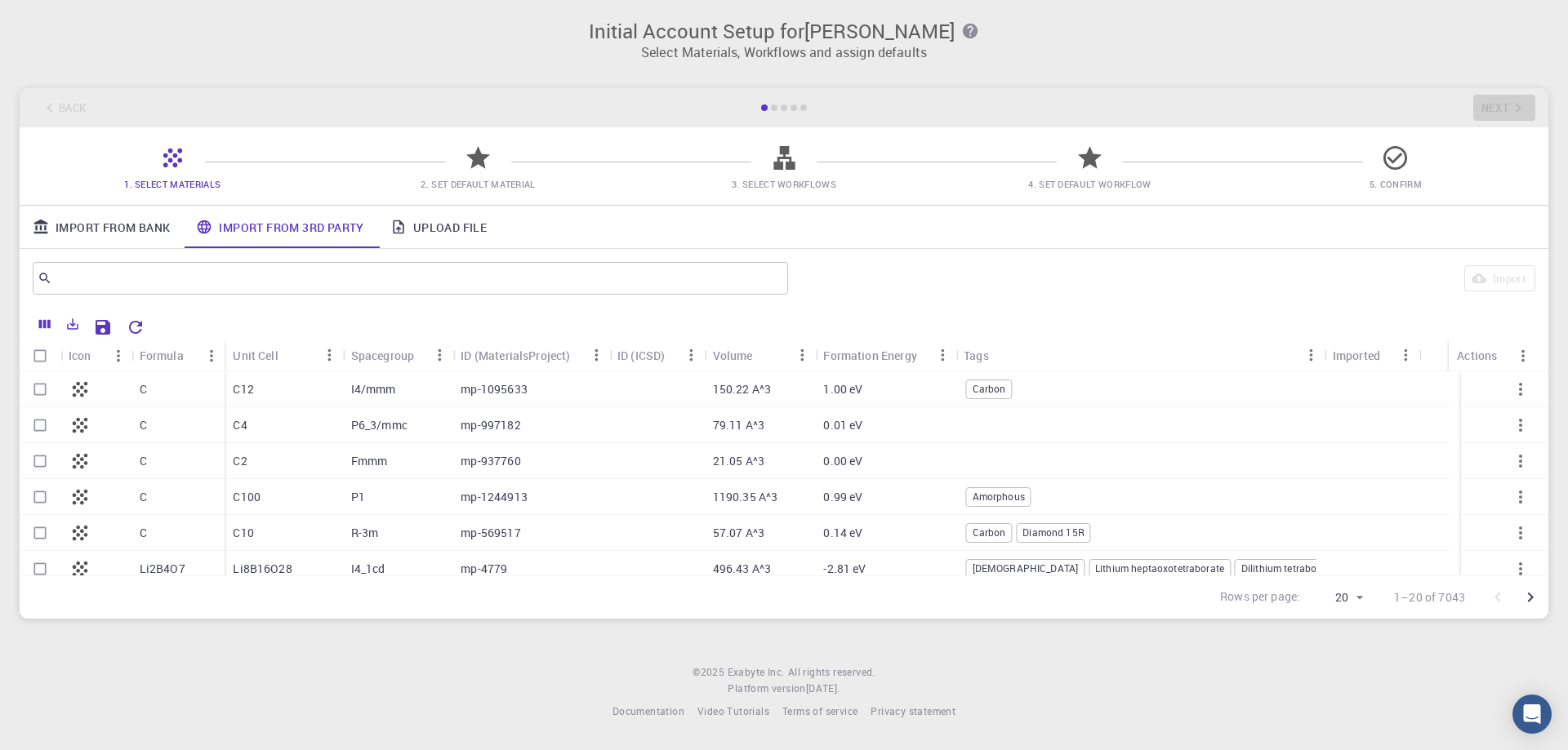
click at [1007, 492] on span "Amorphous" at bounding box center [999, 496] width 64 height 14
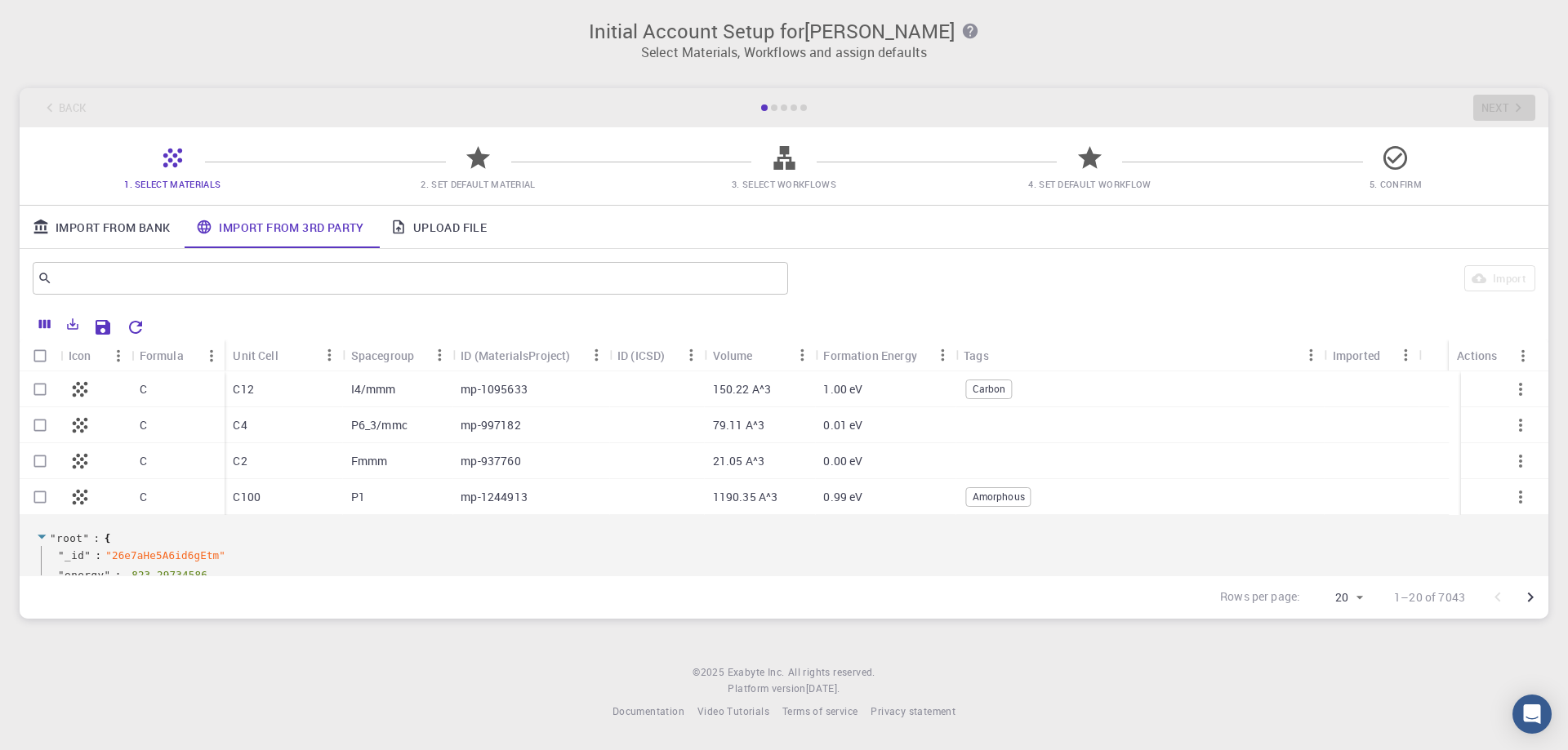
click at [1000, 496] on span "Amorphous" at bounding box center [999, 496] width 64 height 14
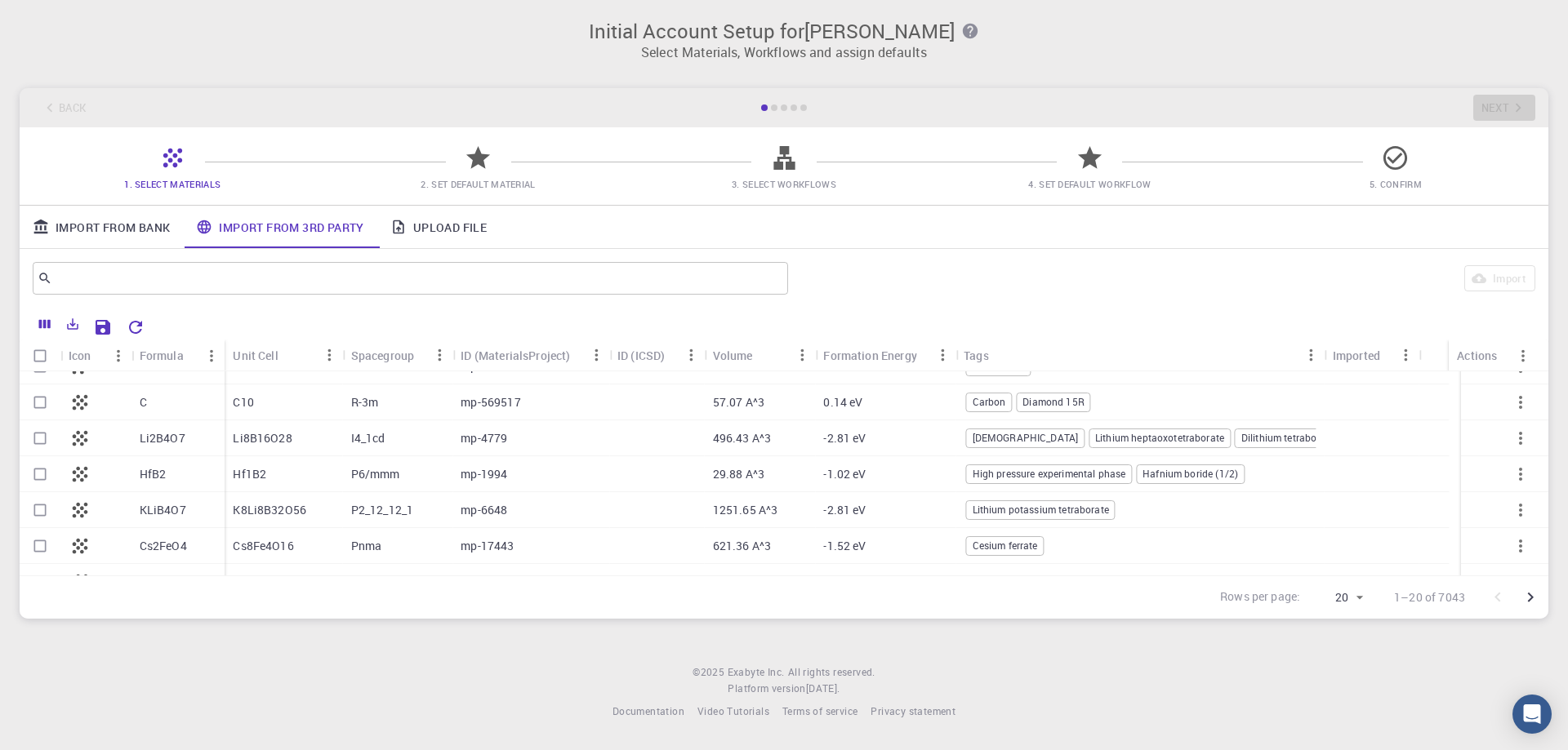
scroll to position [164, 0]
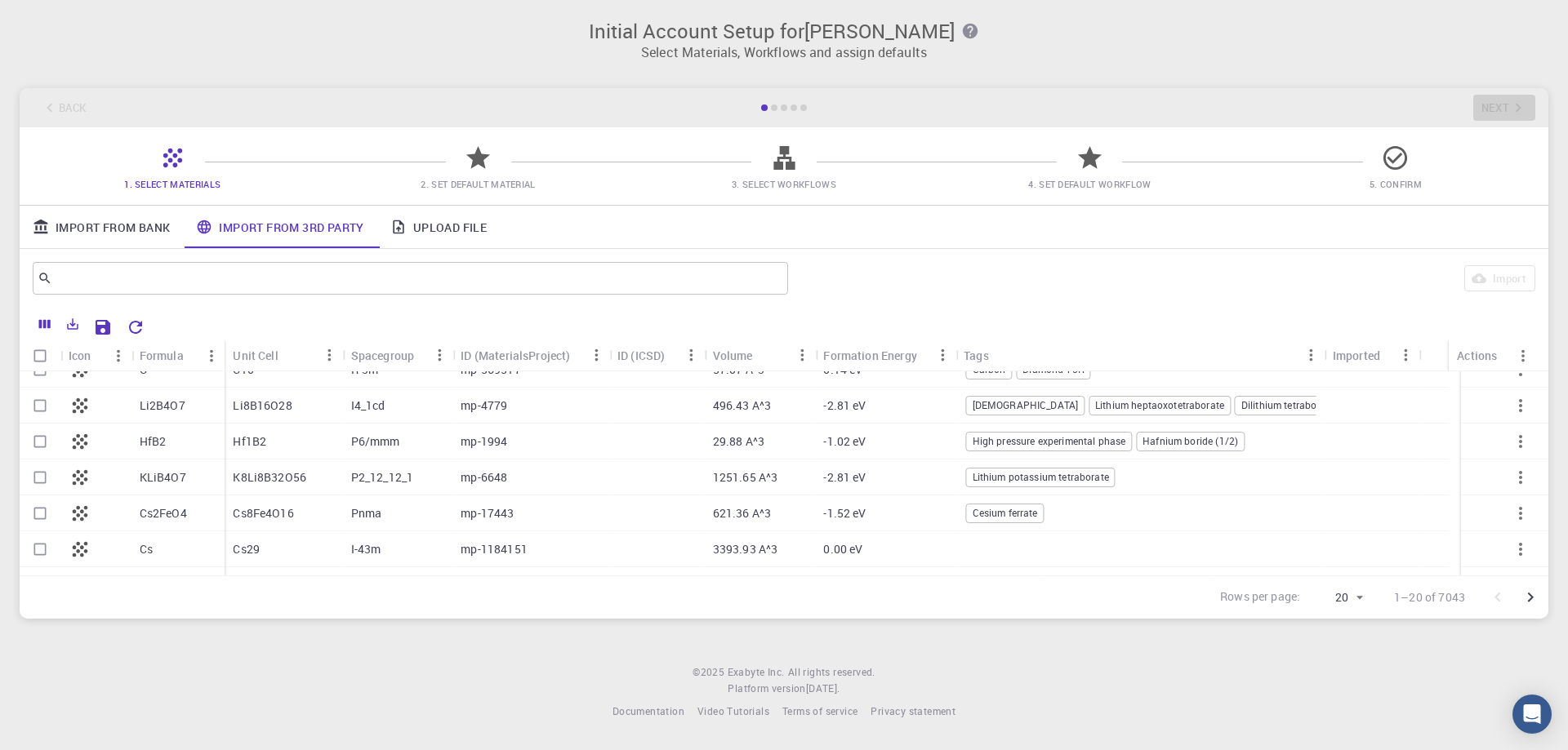
click at [1031, 514] on span "Cesium ferrate" at bounding box center [1005, 512] width 77 height 14
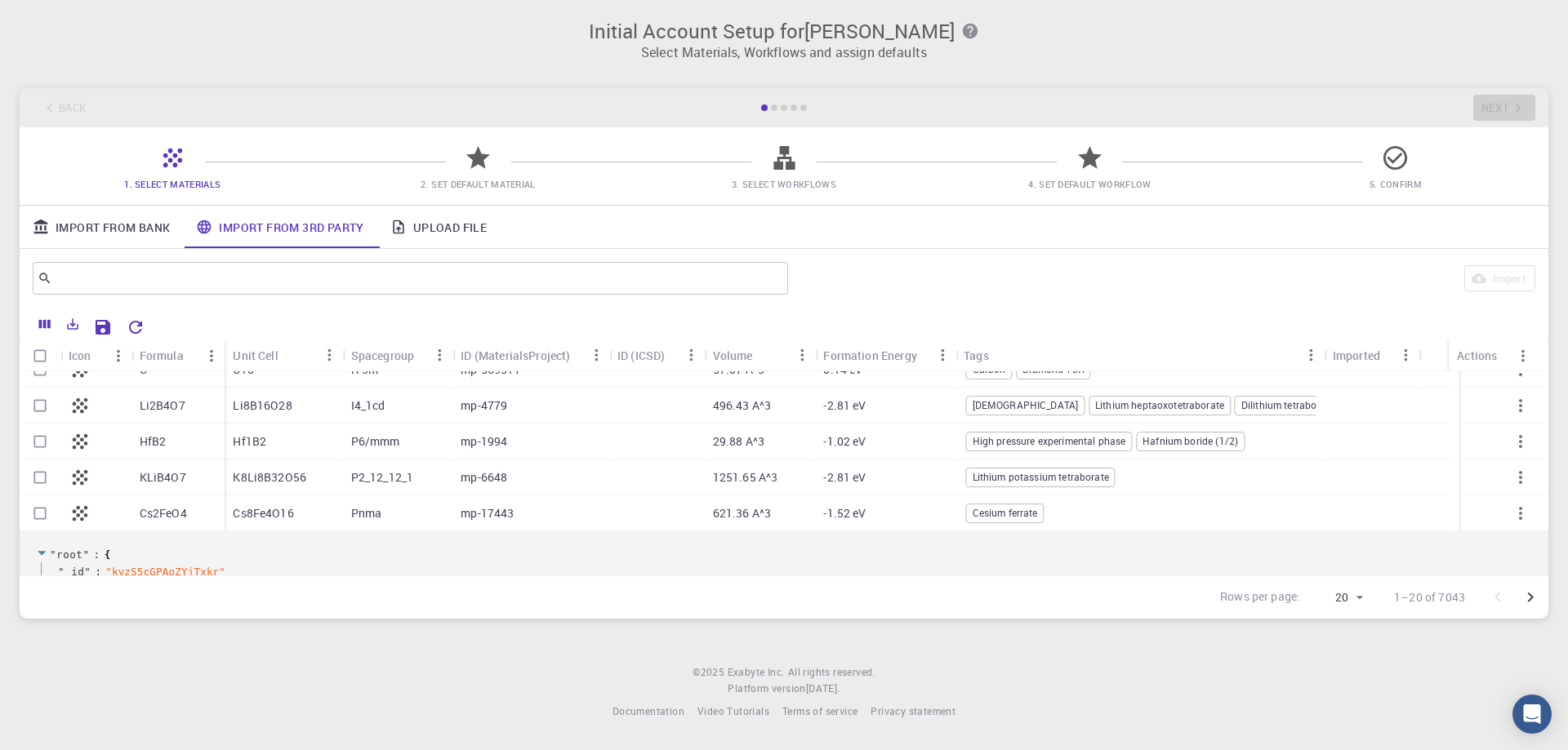
click at [1031, 514] on span "Cesium ferrate" at bounding box center [1005, 512] width 77 height 14
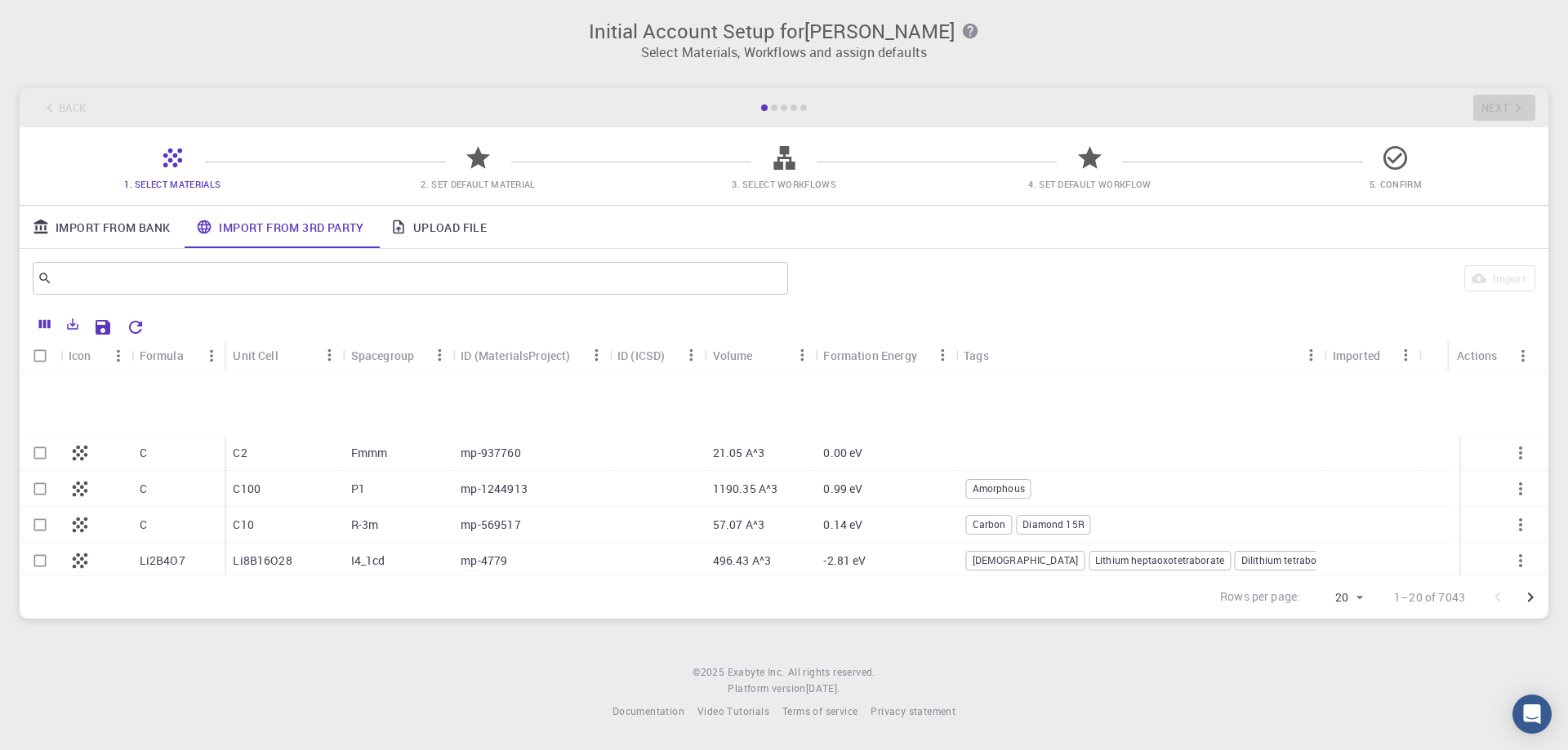
scroll to position [0, 0]
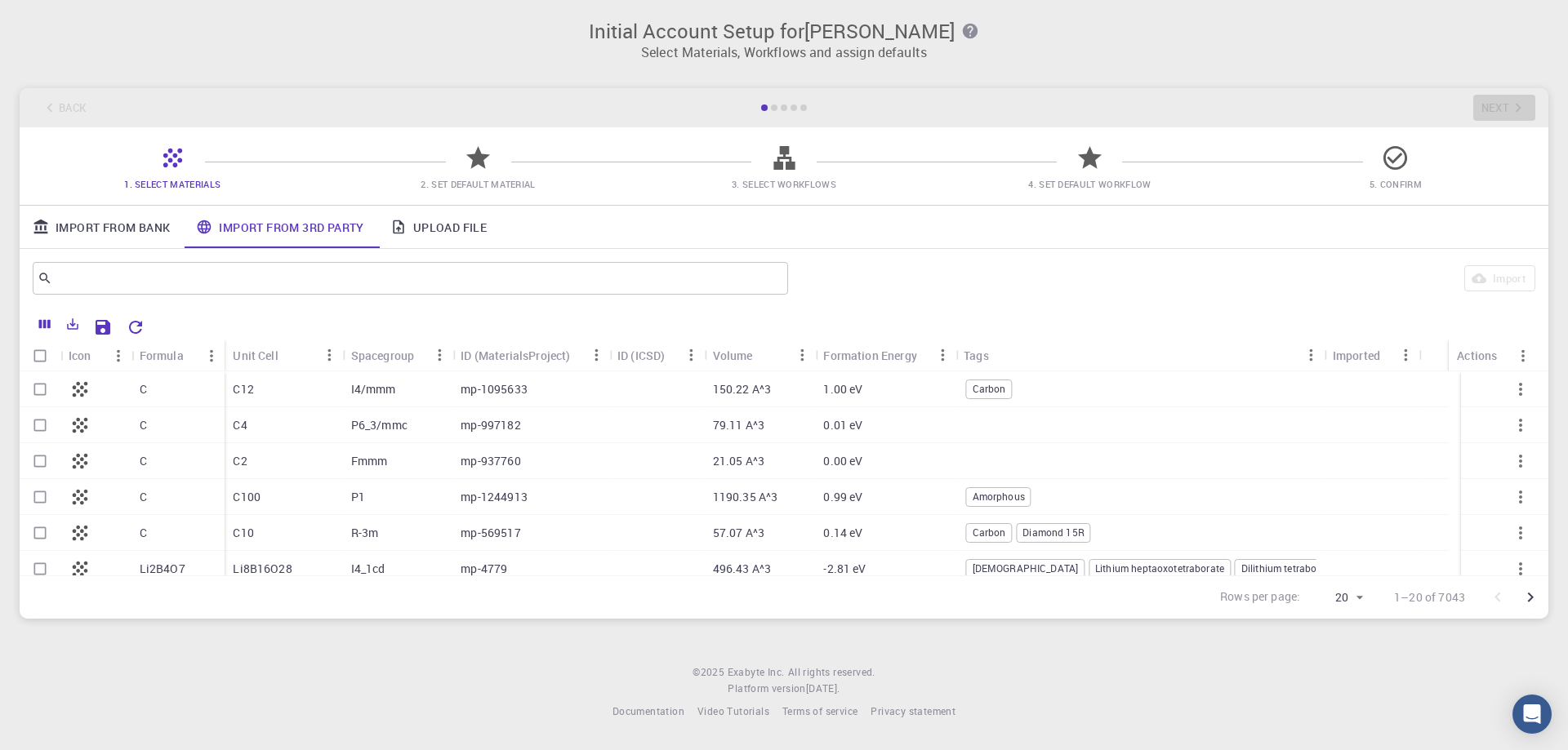
click at [488, 388] on p "mp-1095633" at bounding box center [493, 389] width 67 height 16
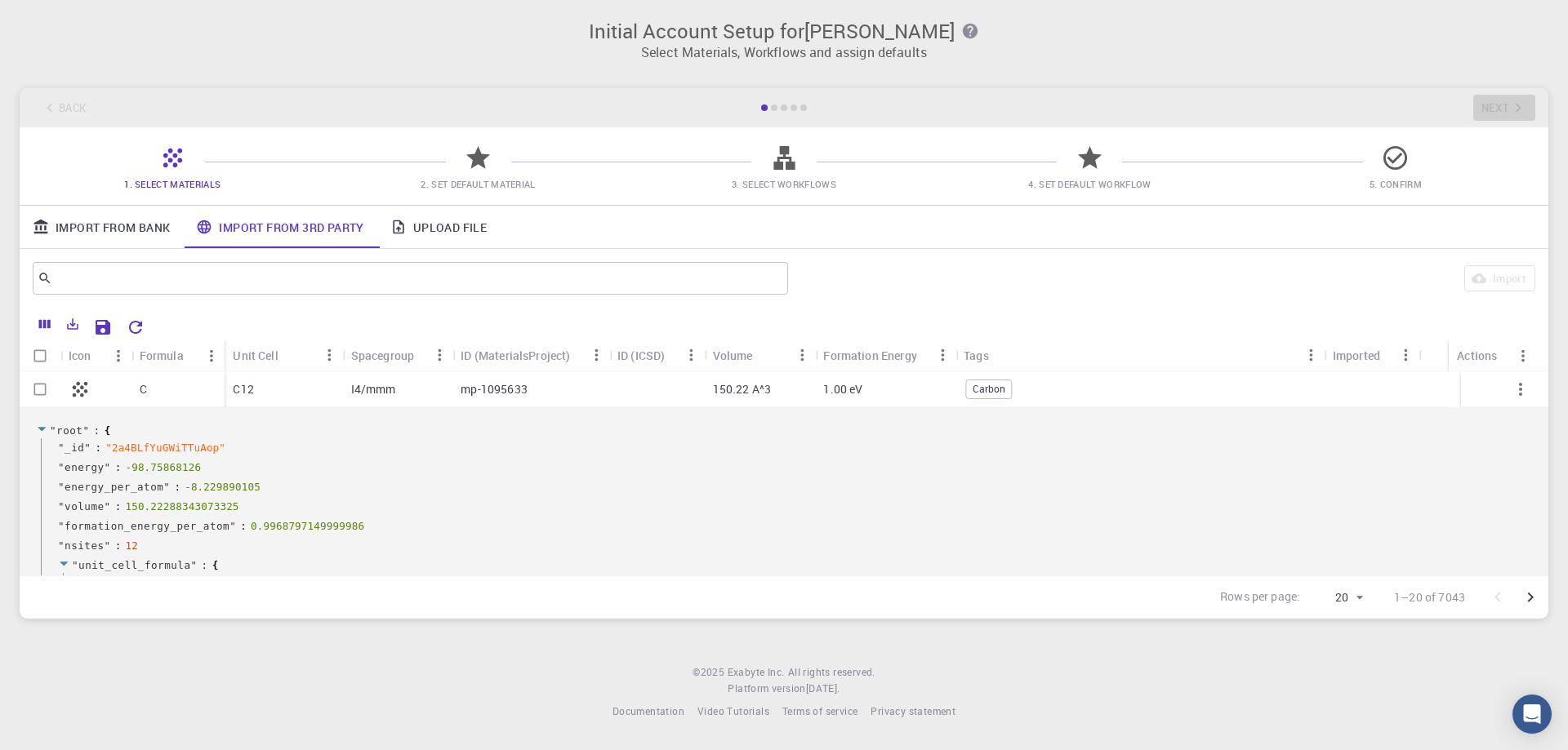
click at [490, 388] on p "mp-1095633" at bounding box center [493, 389] width 67 height 16
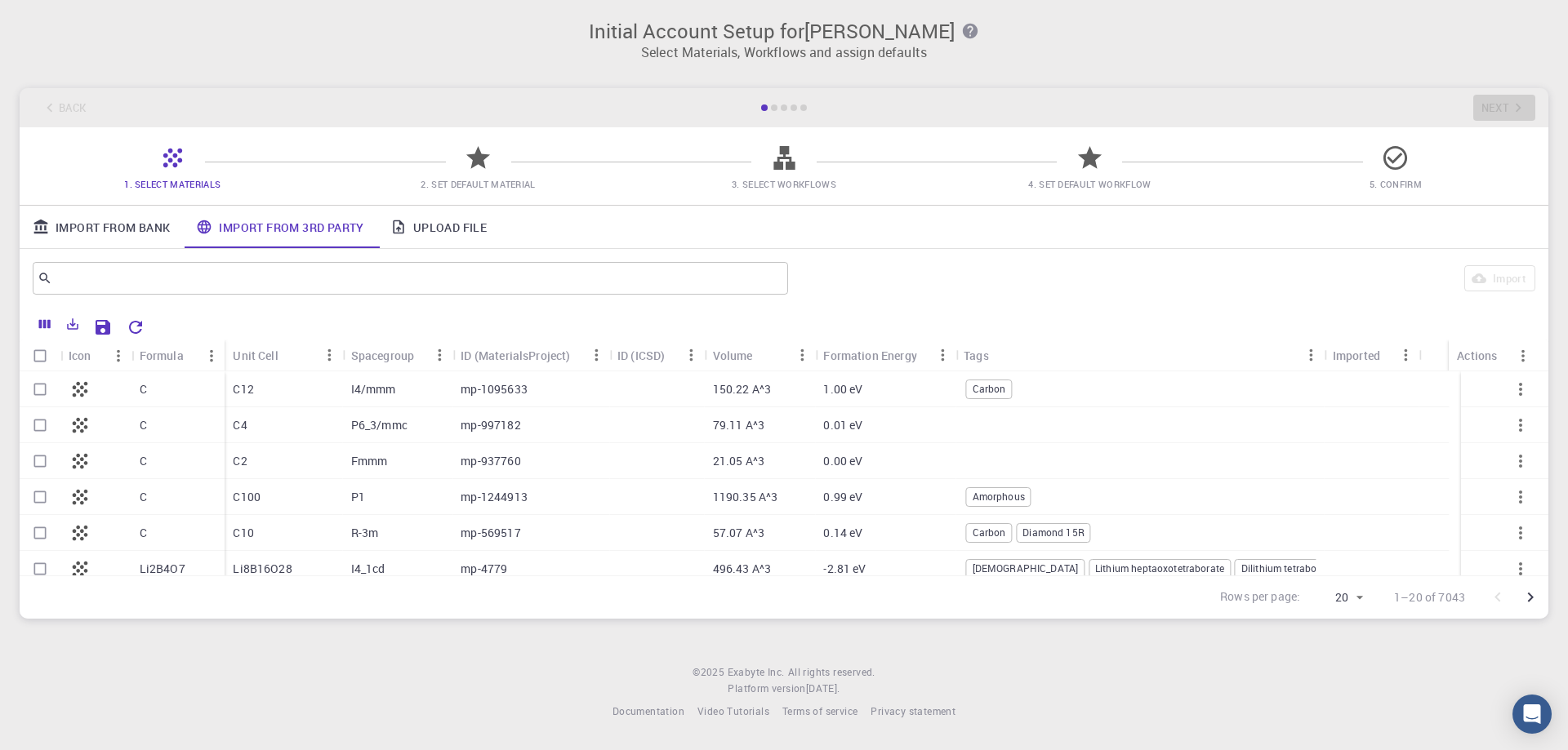
click at [361, 387] on p "I4/mmm" at bounding box center [373, 389] width 45 height 16
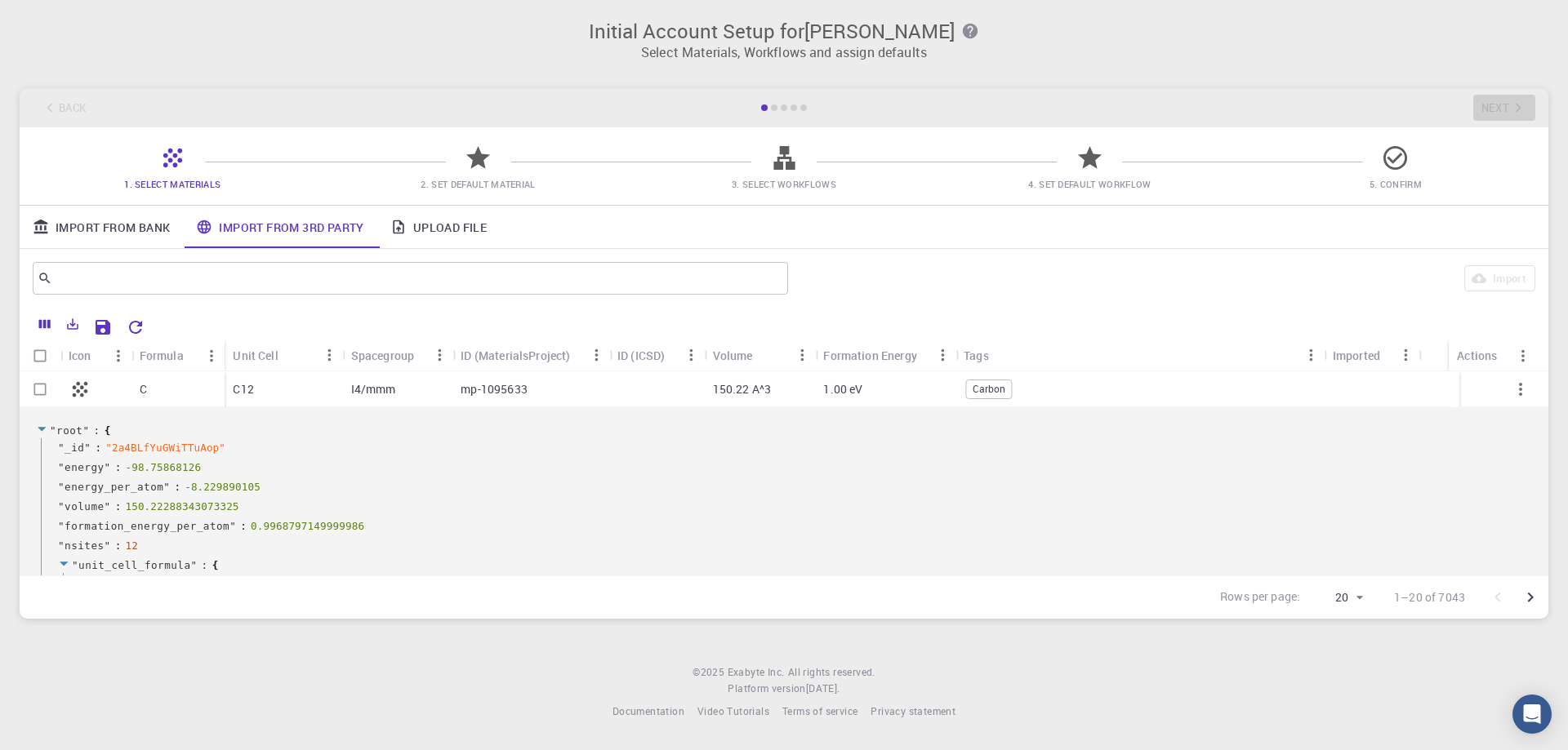
click at [361, 387] on p "I4/mmm" at bounding box center [373, 389] width 45 height 16
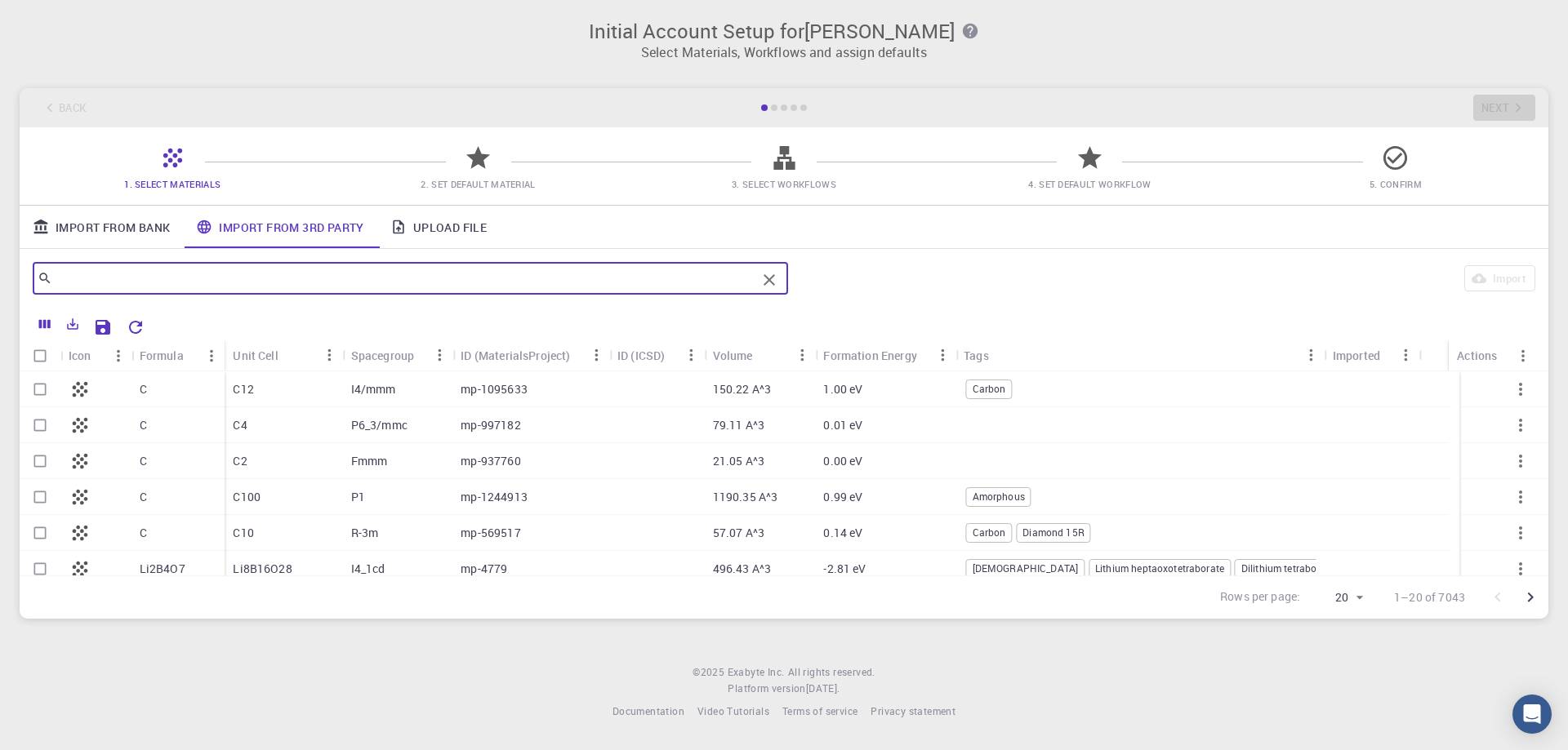
click at [596, 280] on input "text" at bounding box center [404, 278] width 704 height 23
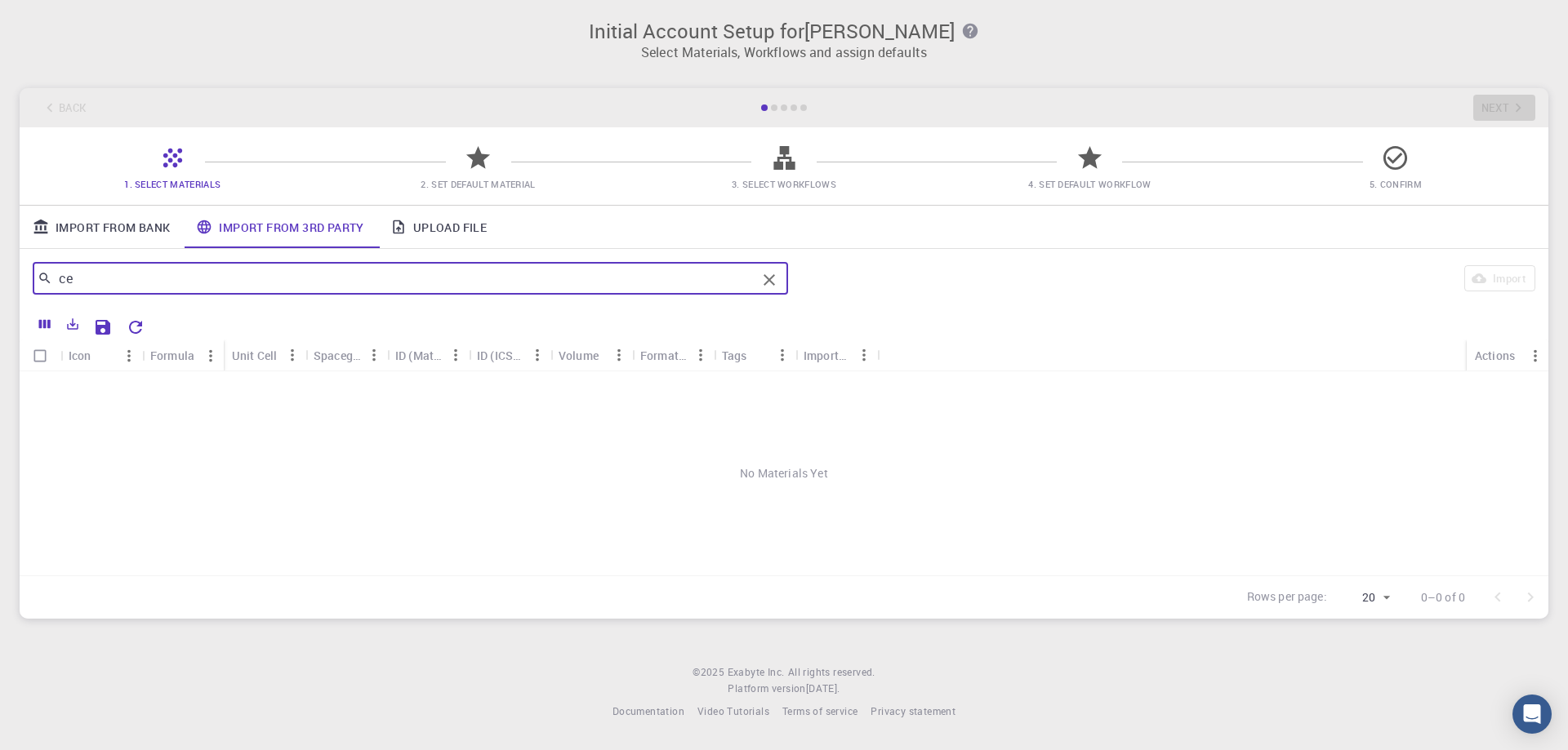
type input "c"
type input "Polyvinyl alcohol"
click at [771, 281] on icon "Clear" at bounding box center [769, 280] width 12 height 12
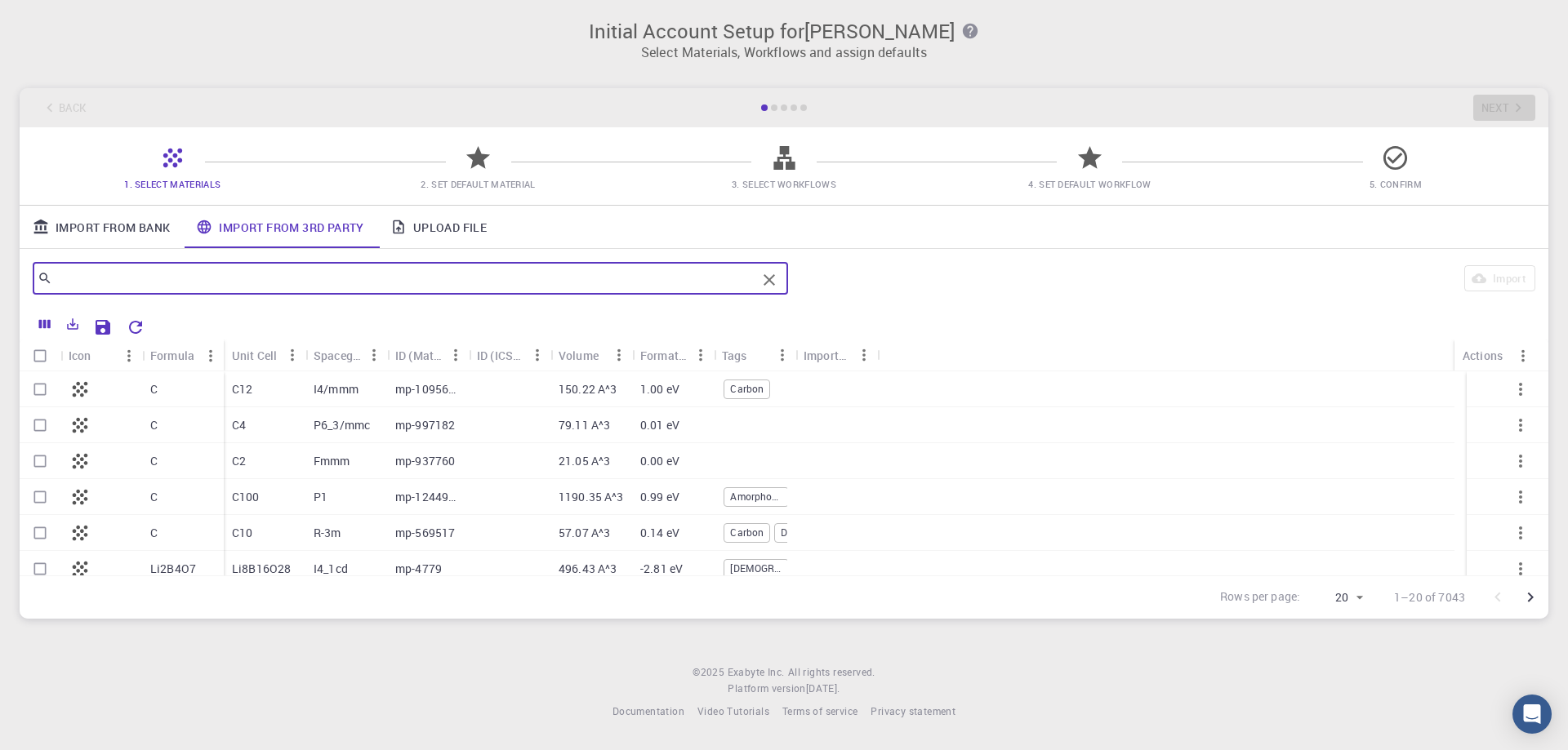
click at [452, 227] on link "Upload File" at bounding box center [439, 227] width 122 height 42
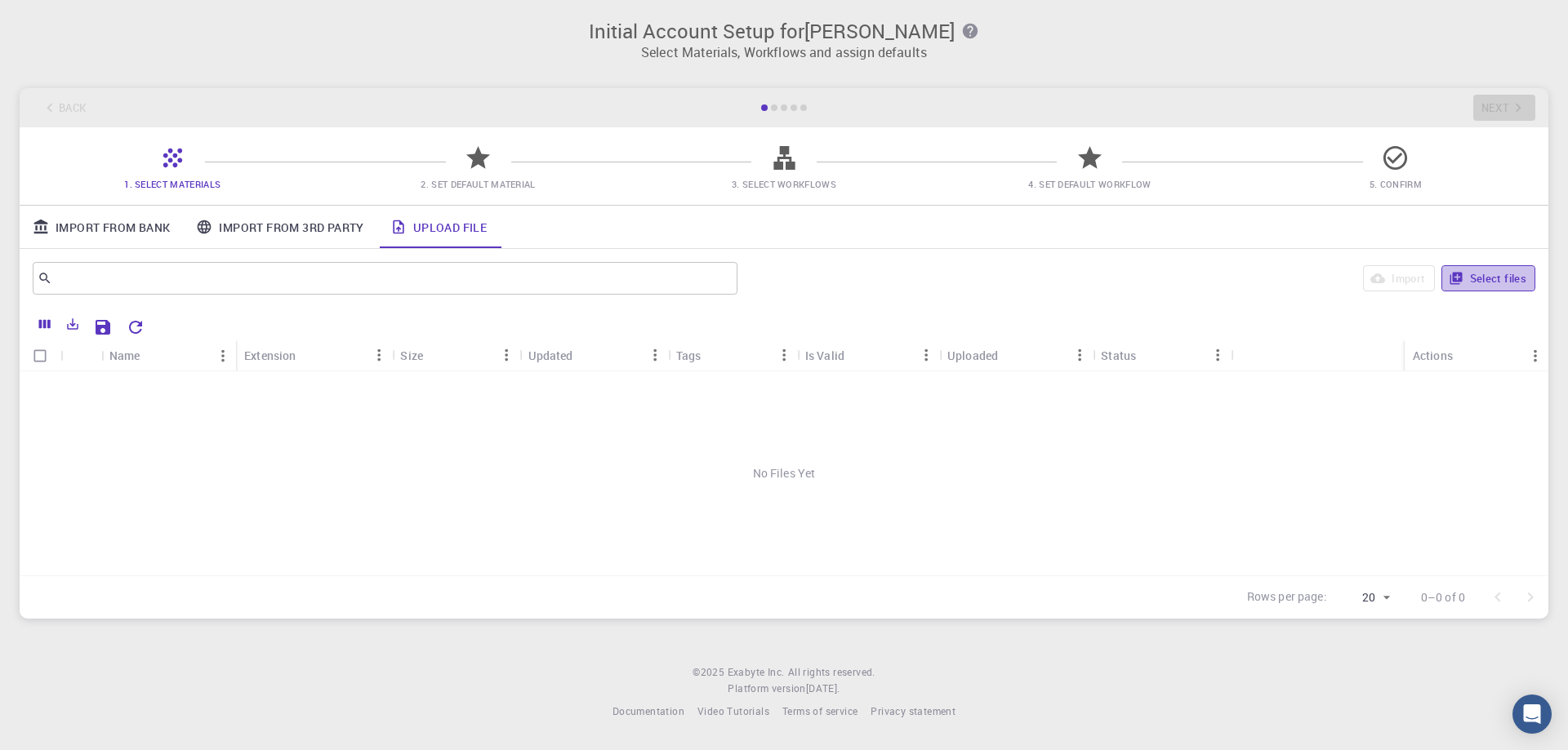
click at [1477, 277] on button "Select files" at bounding box center [1488, 278] width 94 height 26
